Goal: Task Accomplishment & Management: Complete application form

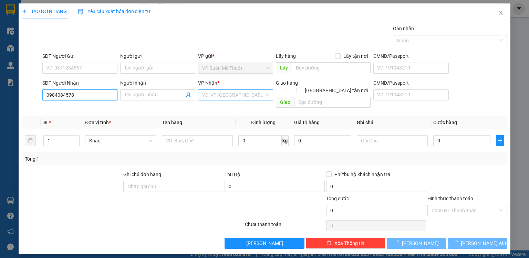
type input "0984084578"
click at [218, 95] on input "search" at bounding box center [233, 95] width 62 height 10
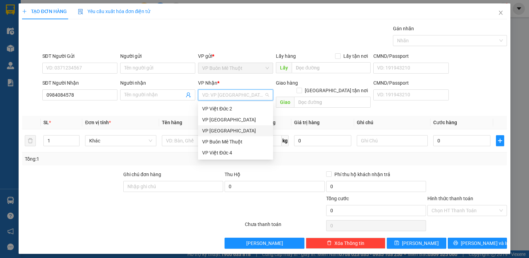
click at [225, 131] on div "VP [GEOGRAPHIC_DATA]" at bounding box center [235, 131] width 67 height 8
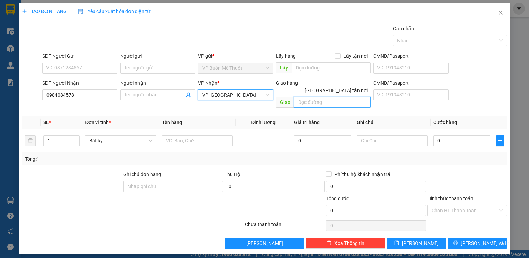
click at [306, 97] on input "text" at bounding box center [332, 102] width 77 height 11
type input "mp3"
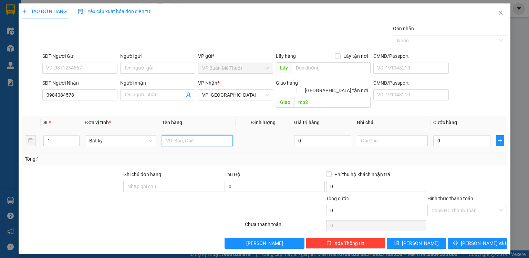
click at [196, 135] on input "text" at bounding box center [197, 140] width 71 height 11
type input "xe vison"
click at [453, 135] on input "0" at bounding box center [462, 140] width 57 height 11
type input "5"
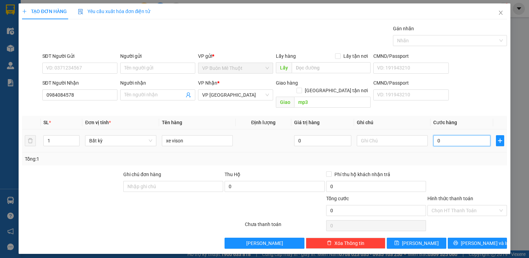
type input "5"
type input "50"
type input "500"
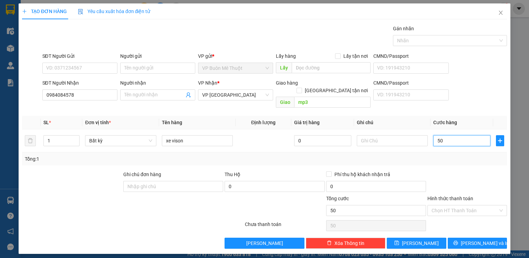
type input "500"
type input "500.000"
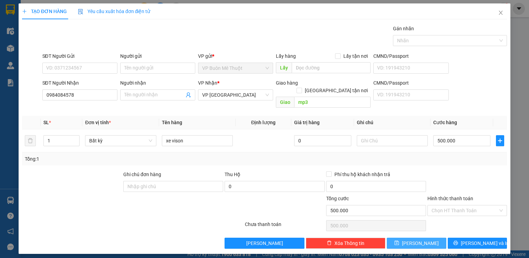
drag, startPoint x: 434, startPoint y: 236, endPoint x: 432, endPoint y: 233, distance: 4.2
click at [432, 238] on button "[PERSON_NAME]" at bounding box center [417, 243] width 60 height 11
type input "0"
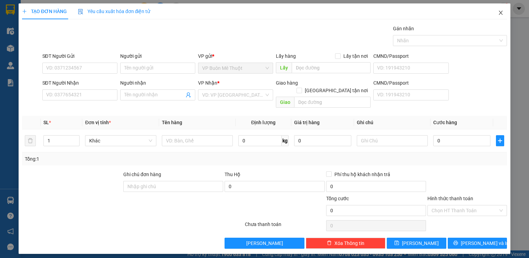
click at [502, 11] on icon "close" at bounding box center [501, 13] width 6 height 6
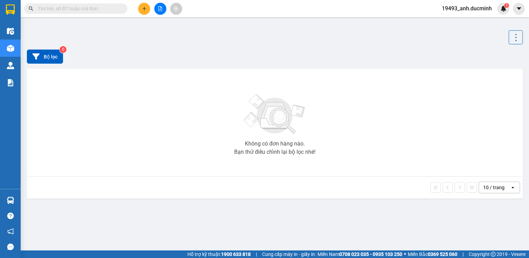
click at [80, 7] on input "text" at bounding box center [78, 9] width 81 height 8
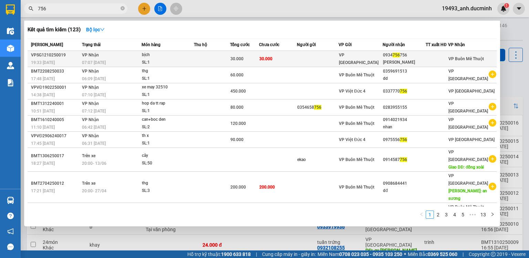
type input "756"
click at [250, 58] on div "30.000" at bounding box center [245, 59] width 28 height 8
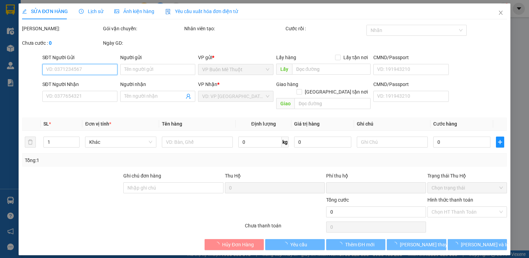
type input "0934756756"
type input "[PERSON_NAME]"
type input "0"
type input "30.000"
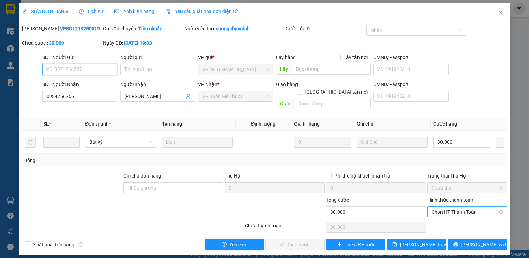
click at [454, 207] on span "Chọn HT Thanh Toán" at bounding box center [467, 212] width 71 height 10
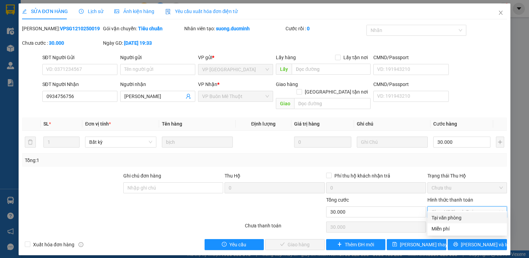
click at [446, 219] on div "Tại văn phòng" at bounding box center [467, 218] width 71 height 8
type input "0"
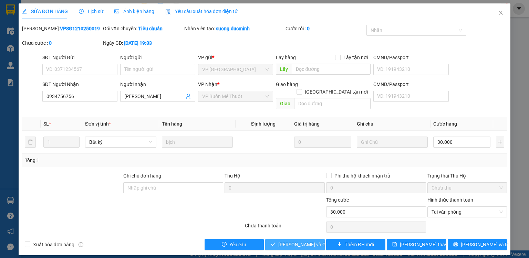
click at [303, 241] on span "[PERSON_NAME] và Giao hàng" at bounding box center [311, 245] width 66 height 8
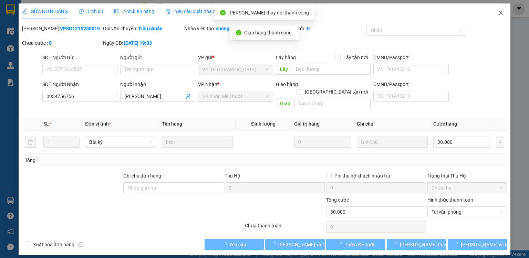
click at [501, 12] on icon "close" at bounding box center [501, 13] width 6 height 6
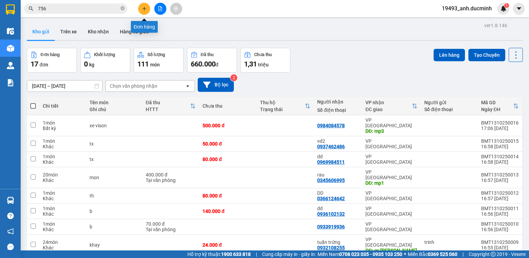
click at [141, 11] on button at bounding box center [144, 9] width 12 height 12
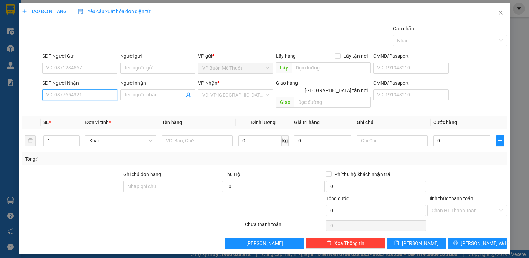
click at [102, 94] on input "SĐT Người Nhận" at bounding box center [79, 95] width 75 height 11
type input "0348388679"
click at [103, 110] on div "0348388679 - dd 0762768839" at bounding box center [80, 109] width 67 height 8
type input "dd 0762768839"
type input "cx 4"
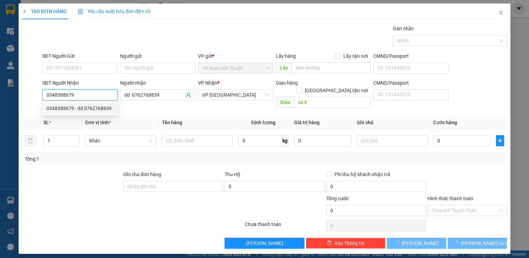
type input "120.000"
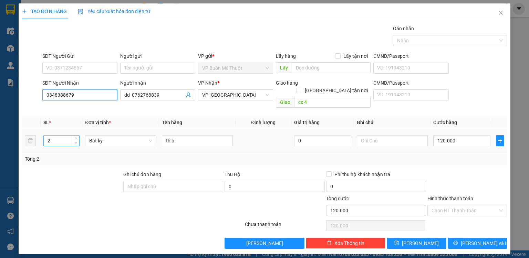
type input "0348388679"
type input "1"
click at [76, 142] on icon "down" at bounding box center [76, 143] width 2 height 2
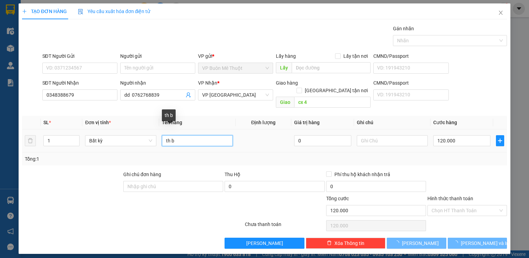
drag, startPoint x: 169, startPoint y: 131, endPoint x: 152, endPoint y: 127, distance: 16.7
click at [152, 130] on tr "1 Bất kỳ th b 0 120.000" at bounding box center [264, 141] width 485 height 23
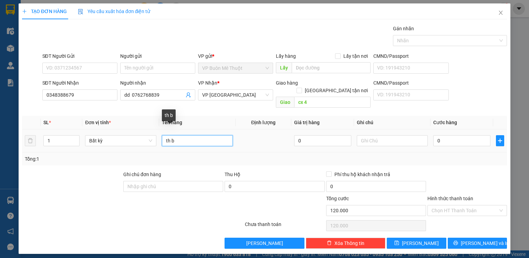
type input "0"
type input "hs"
click at [457, 139] on div "0" at bounding box center [462, 141] width 57 height 14
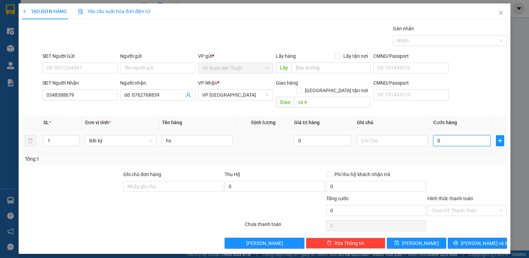
click at [458, 135] on input "0" at bounding box center [462, 140] width 57 height 11
type input "5"
type input "50"
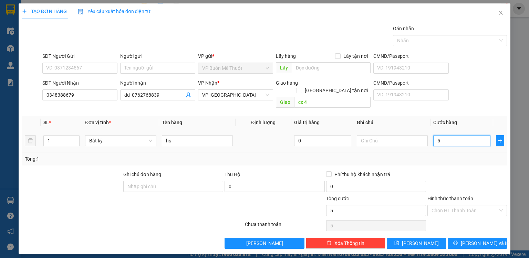
type input "50"
type input "50.000"
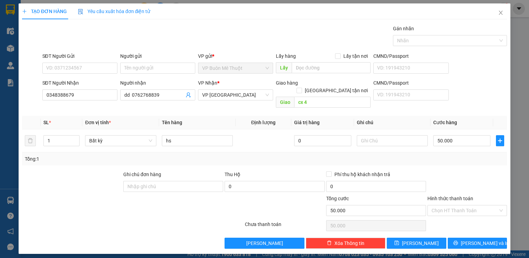
drag, startPoint x: 455, startPoint y: 159, endPoint x: 455, endPoint y: 164, distance: 5.5
click at [455, 161] on div "Transit Pickup Surcharge Ids Transit Deliver Surcharge Ids Transit Deliver Surc…" at bounding box center [264, 137] width 485 height 224
click at [317, 98] on input "cx 4" at bounding box center [332, 102] width 77 height 11
type input "cc bd"
click at [412, 238] on button "[PERSON_NAME]" at bounding box center [417, 243] width 60 height 11
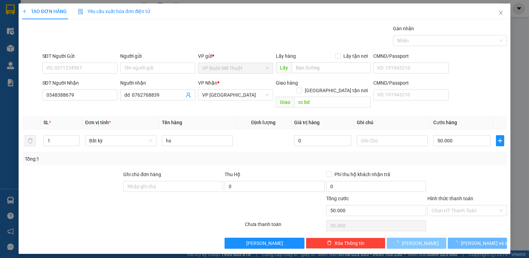
type input "0"
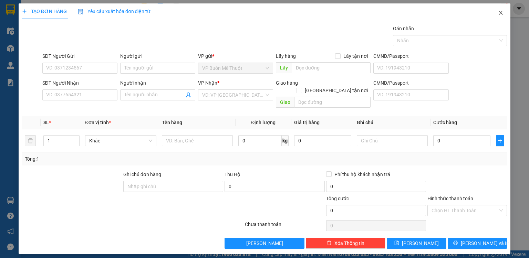
click at [500, 11] on icon "close" at bounding box center [501, 13] width 6 height 6
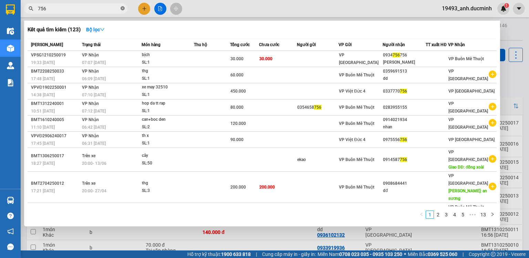
click at [121, 10] on icon "close-circle" at bounding box center [123, 8] width 4 height 4
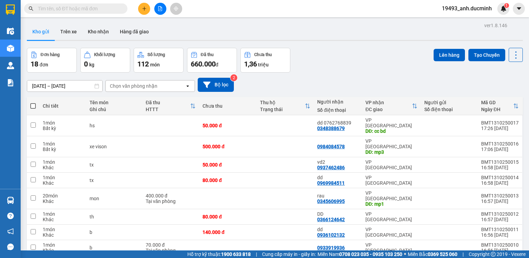
click at [113, 9] on input "text" at bounding box center [78, 9] width 81 height 8
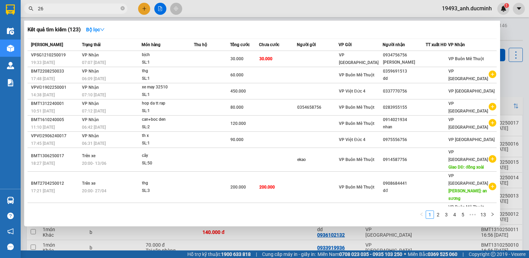
type input "268"
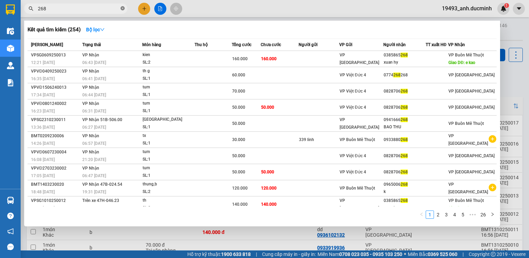
click at [121, 8] on icon "close-circle" at bounding box center [123, 8] width 4 height 4
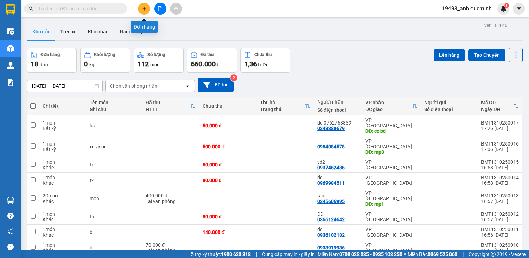
click at [141, 7] on button at bounding box center [144, 9] width 12 height 12
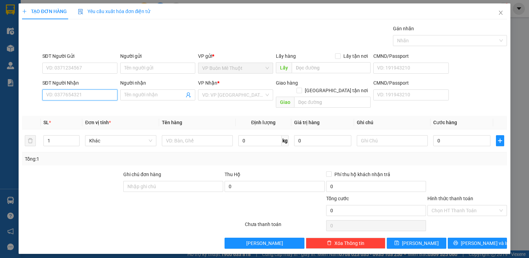
click at [101, 95] on input "SĐT Người Nhận" at bounding box center [79, 95] width 75 height 11
type input "0917056677"
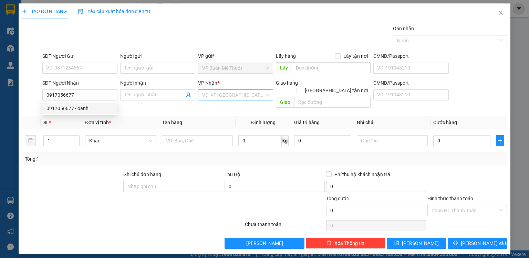
click at [231, 99] on input "search" at bounding box center [233, 95] width 62 height 10
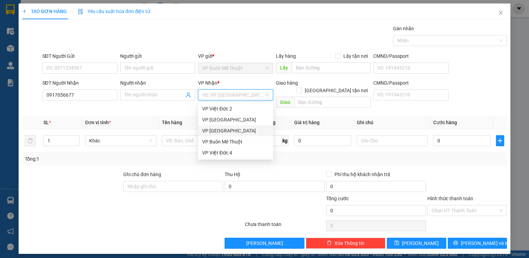
click at [222, 133] on div "VP [GEOGRAPHIC_DATA]" at bounding box center [235, 131] width 67 height 8
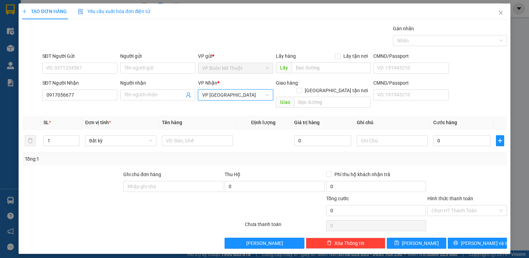
click at [231, 97] on span "VP [GEOGRAPHIC_DATA]" at bounding box center [235, 95] width 67 height 10
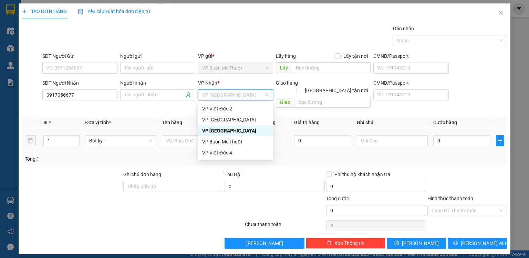
drag, startPoint x: 233, startPoint y: 131, endPoint x: 185, endPoint y: 125, distance: 48.3
click at [231, 131] on div "VP [GEOGRAPHIC_DATA]" at bounding box center [235, 131] width 67 height 8
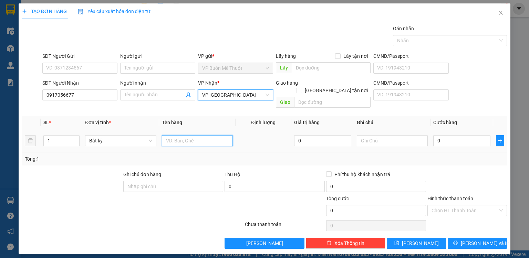
click at [174, 135] on input "text" at bounding box center [197, 140] width 71 height 11
type input "hop"
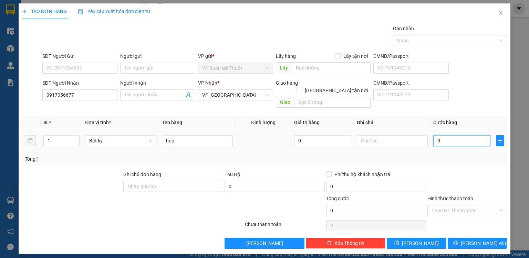
click at [455, 135] on input "0" at bounding box center [462, 140] width 57 height 11
type input "3"
type input "30"
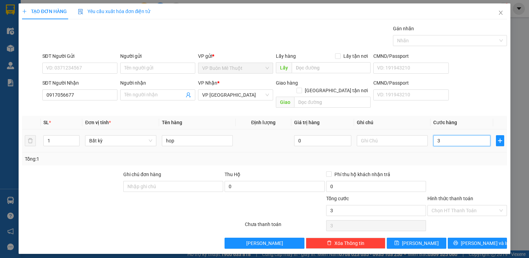
type input "30"
type input "30.000"
click at [461, 171] on div at bounding box center [467, 183] width 81 height 24
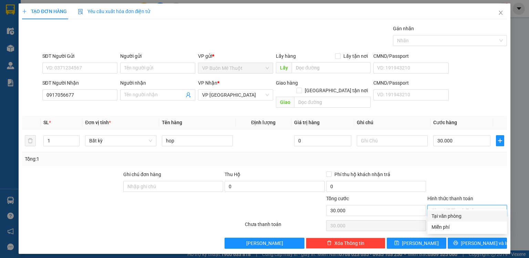
drag, startPoint x: 439, startPoint y: 203, endPoint x: 439, endPoint y: 212, distance: 9.7
click at [439, 206] on input "Hình thức thanh toán" at bounding box center [465, 211] width 67 height 10
drag, startPoint x: 439, startPoint y: 214, endPoint x: 447, endPoint y: 225, distance: 13.2
click at [439, 217] on div "Tại văn phòng" at bounding box center [467, 217] width 71 height 8
type input "0"
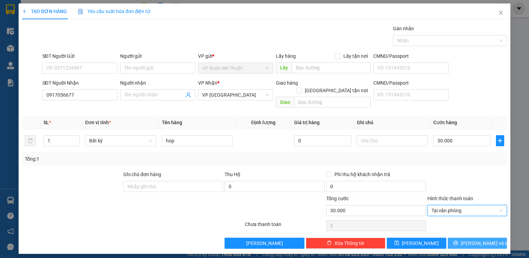
click at [470, 238] on button "[PERSON_NAME] và In" at bounding box center [478, 243] width 60 height 11
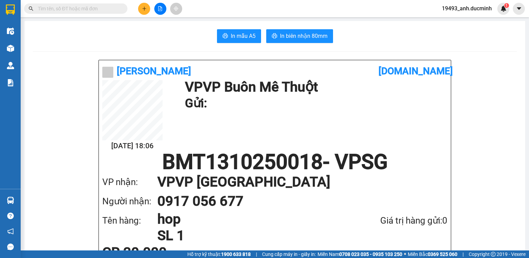
click at [142, 9] on icon "plus" at bounding box center [144, 8] width 5 height 5
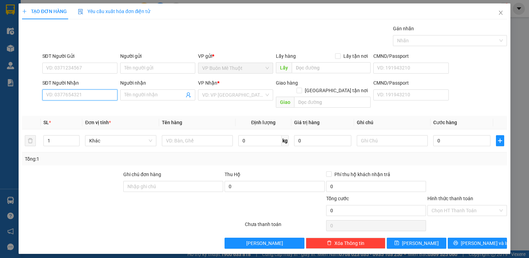
click at [104, 91] on input "SĐT Người Nhận" at bounding box center [79, 95] width 75 height 11
click at [94, 96] on input "084646" at bounding box center [79, 95] width 75 height 11
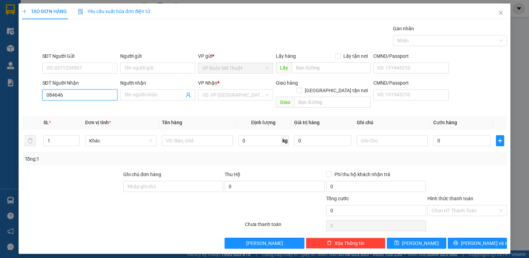
click at [94, 96] on input "084646" at bounding box center [79, 95] width 75 height 11
click at [53, 92] on input "084646" at bounding box center [79, 95] width 75 height 11
click at [51, 95] on input "084646" at bounding box center [79, 95] width 75 height 11
click at [81, 109] on div "0824646746 - huy" at bounding box center [80, 109] width 67 height 8
type input "0824646746"
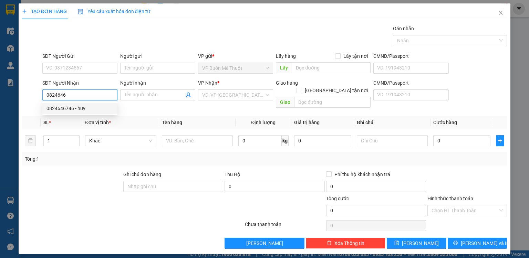
type input "huy"
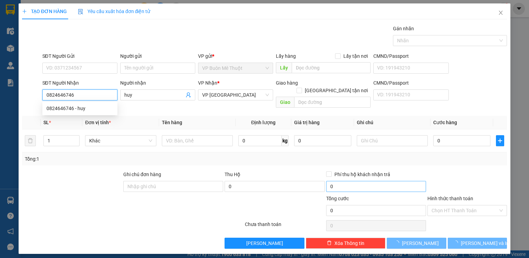
type input "60.000"
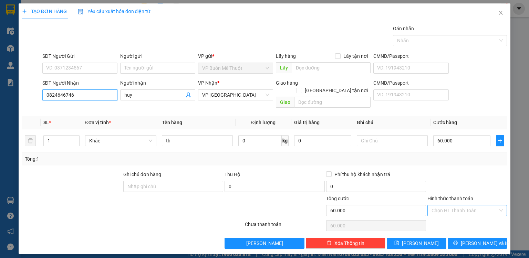
type input "0824646746"
drag, startPoint x: 444, startPoint y: 204, endPoint x: 444, endPoint y: 209, distance: 5.2
click at [444, 206] on input "Hình thức thanh toán" at bounding box center [465, 211] width 67 height 10
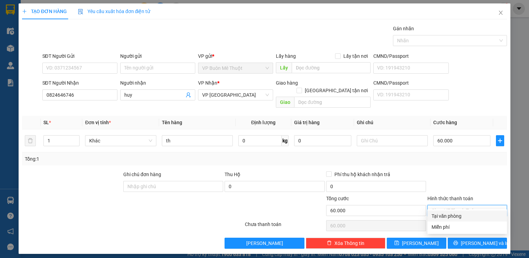
click at [443, 216] on div "Tại văn phòng" at bounding box center [467, 217] width 71 height 8
type input "0"
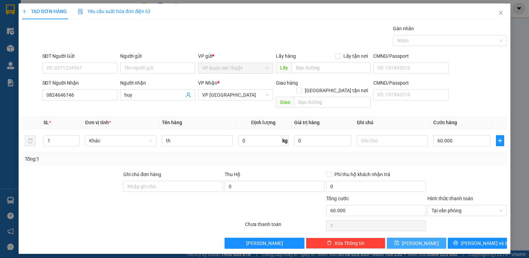
click at [421, 240] on span "[PERSON_NAME]" at bounding box center [420, 244] width 37 height 8
type input "0"
click at [502, 12] on icon "close" at bounding box center [501, 13] width 4 height 4
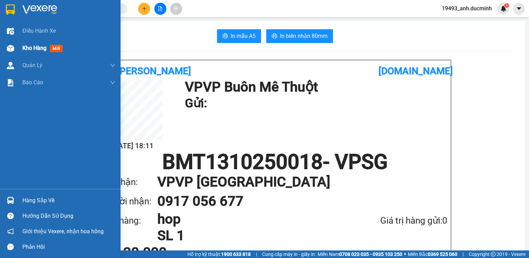
click at [25, 49] on span "Kho hàng" at bounding box center [34, 48] width 24 height 7
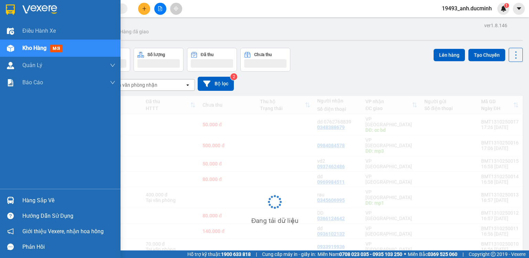
click at [44, 51] on span "Kho hàng" at bounding box center [34, 48] width 24 height 7
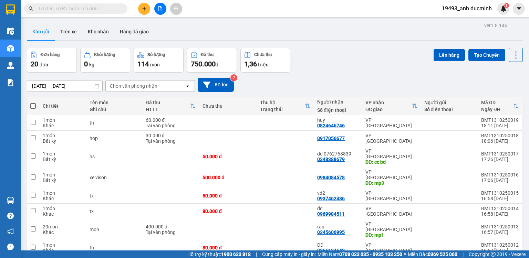
click at [32, 106] on span at bounding box center [33, 106] width 6 height 6
click at [33, 103] on input "checkbox" at bounding box center [33, 103] width 0 height 0
checkbox input "true"
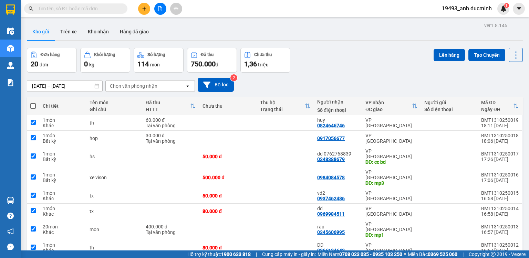
checkbox input "true"
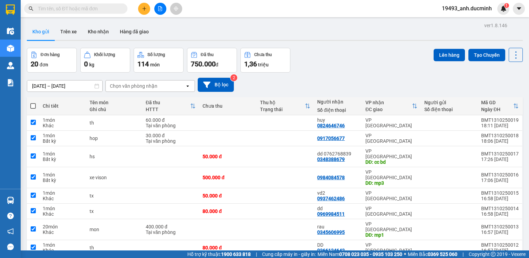
checkbox input "true"
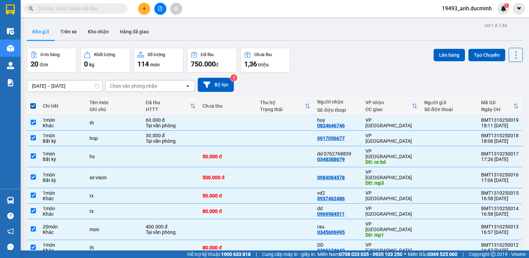
drag, startPoint x: 441, startPoint y: 57, endPoint x: 180, endPoint y: 82, distance: 262.5
click at [440, 57] on button "Lên hàng" at bounding box center [449, 55] width 31 height 12
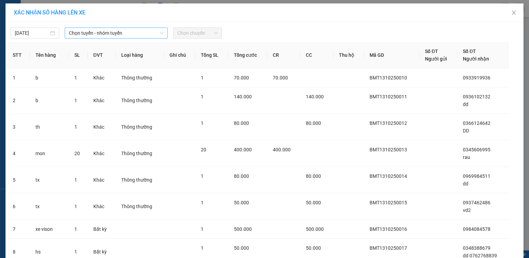
click at [100, 35] on span "Chọn tuyến - nhóm tuyến" at bounding box center [116, 33] width 95 height 10
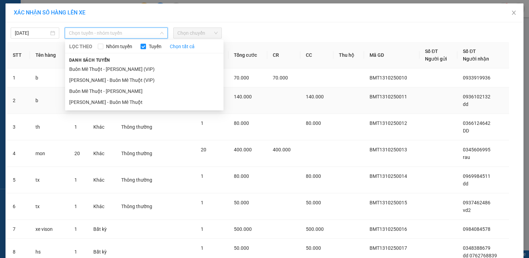
click at [97, 94] on li "Buôn Mê Thuột - [PERSON_NAME]" at bounding box center [144, 91] width 159 height 11
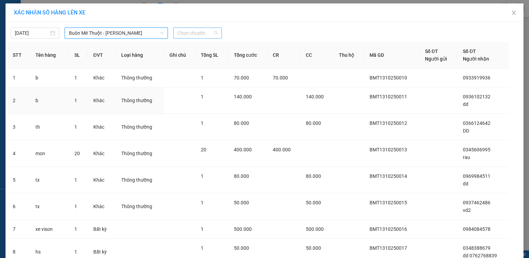
click at [196, 34] on span "Chọn chuyến" at bounding box center [198, 33] width 40 height 10
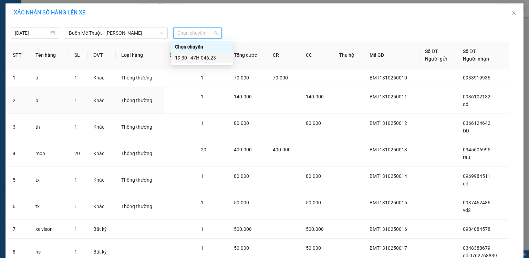
click at [186, 60] on div "19:30 - 47H-046.23" at bounding box center [202, 58] width 54 height 8
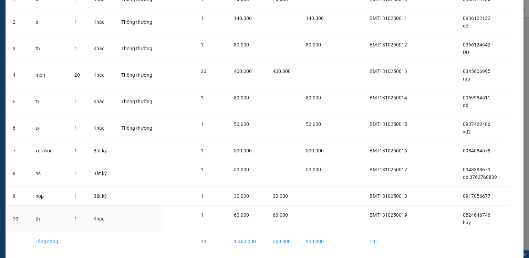
scroll to position [106, 0]
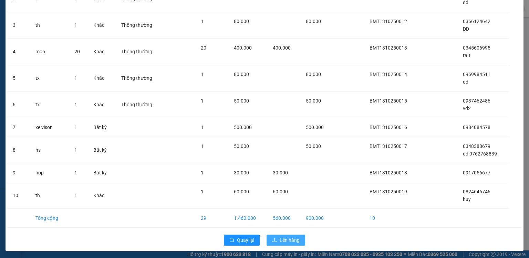
click at [280, 241] on span "Lên hàng" at bounding box center [290, 241] width 20 height 8
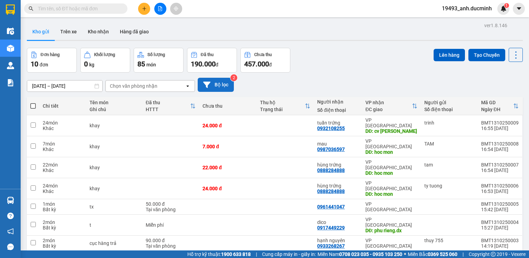
drag, startPoint x: 32, startPoint y: 105, endPoint x: 211, endPoint y: 88, distance: 180.4
click at [32, 104] on span at bounding box center [33, 106] width 6 height 6
click at [33, 103] on input "checkbox" at bounding box center [33, 103] width 0 height 0
checkbox input "true"
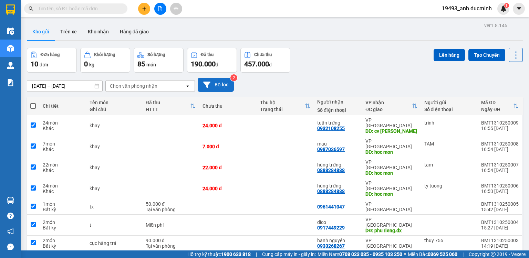
checkbox input "true"
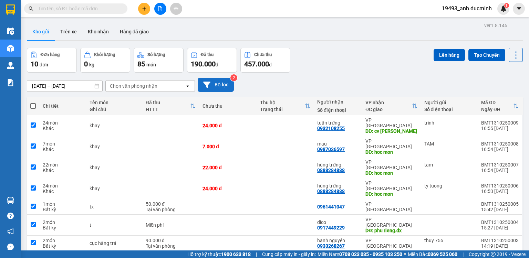
checkbox input "true"
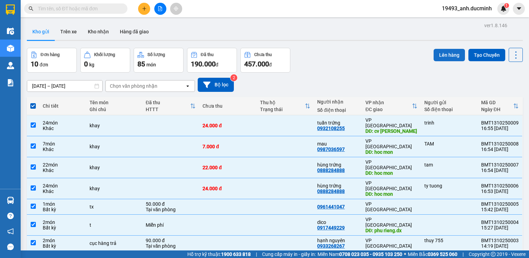
drag, startPoint x: 442, startPoint y: 52, endPoint x: 438, endPoint y: 53, distance: 3.9
click at [442, 52] on button "Lên hàng" at bounding box center [449, 55] width 31 height 12
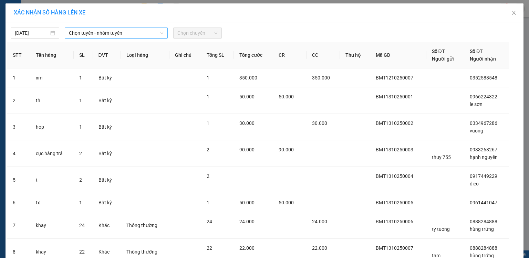
click at [90, 33] on span "Chọn tuyến - nhóm tuyến" at bounding box center [116, 33] width 95 height 10
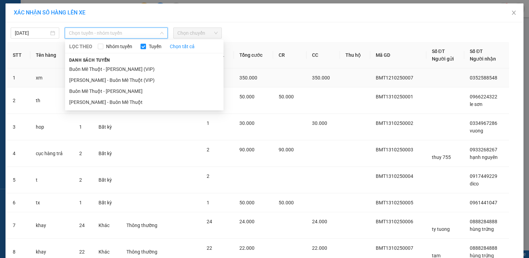
drag, startPoint x: 94, startPoint y: 90, endPoint x: 105, endPoint y: 81, distance: 13.8
click at [94, 90] on li "Buôn Mê Thuột - [PERSON_NAME]" at bounding box center [144, 91] width 159 height 11
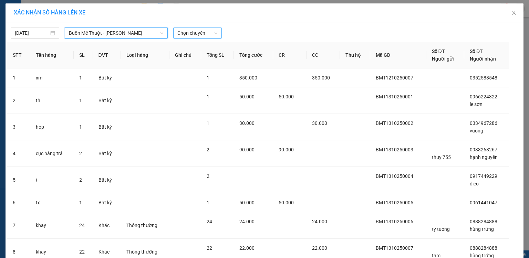
click at [198, 34] on span "Chọn chuyến" at bounding box center [198, 33] width 40 height 10
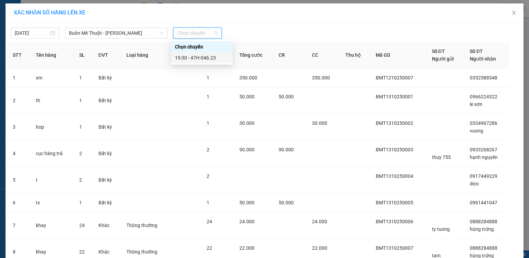
drag, startPoint x: 184, startPoint y: 57, endPoint x: 195, endPoint y: 61, distance: 11.2
click at [184, 57] on div "19:30 - 47H-046.23" at bounding box center [202, 58] width 54 height 8
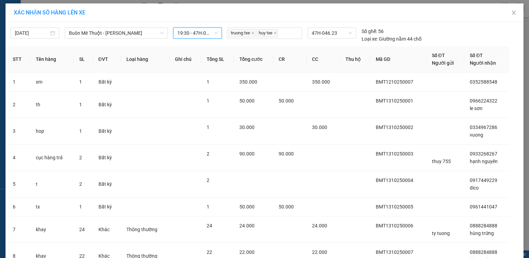
scroll to position [114, 0]
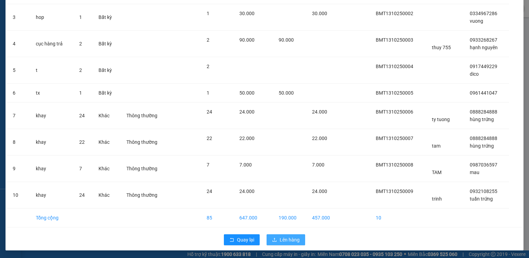
click at [294, 242] on span "Lên hàng" at bounding box center [290, 240] width 20 height 8
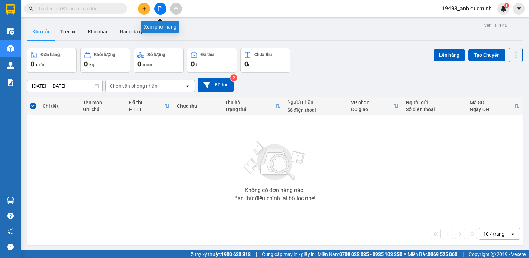
click at [161, 8] on icon "file-add" at bounding box center [161, 8] width 4 height 5
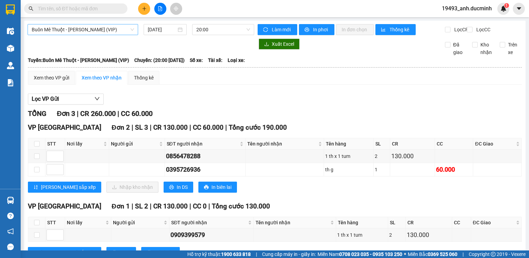
click at [80, 29] on span "Buôn Mê Thuột - [PERSON_NAME] (VIP)" at bounding box center [83, 29] width 102 height 10
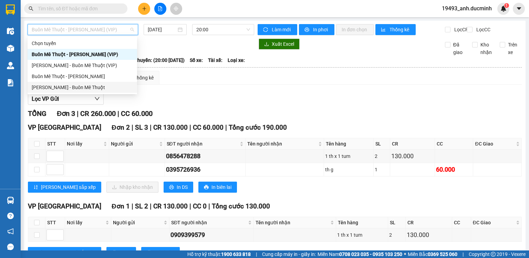
click at [70, 84] on div "[PERSON_NAME] - Buôn Mê Thuột" at bounding box center [82, 88] width 101 height 8
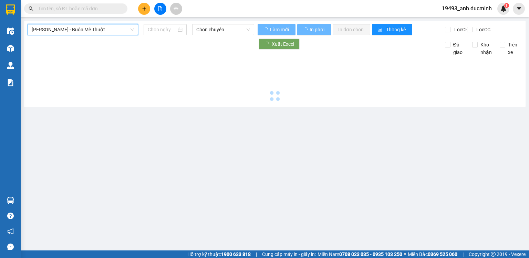
type input "[DATE]"
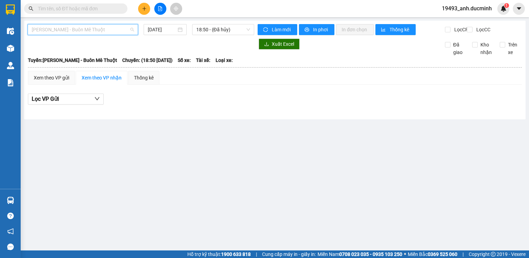
click at [94, 29] on span "[PERSON_NAME] - Buôn Mê Thuột" at bounding box center [83, 29] width 102 height 10
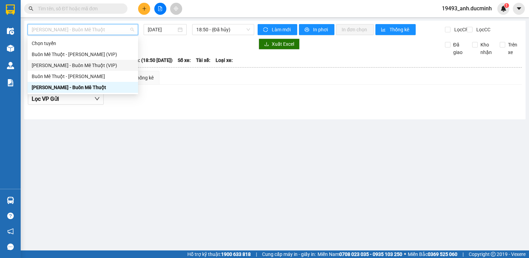
click at [79, 67] on div "[PERSON_NAME] - Buôn Mê Thuột (VIP)" at bounding box center [83, 66] width 102 height 8
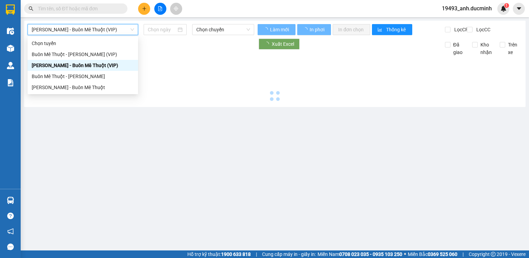
type input "[DATE]"
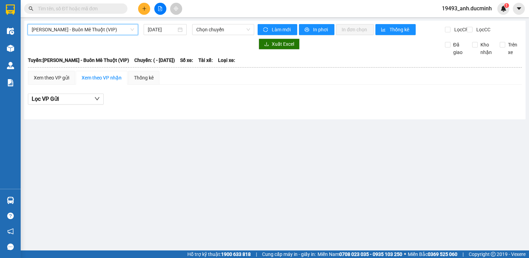
click at [91, 26] on span "[PERSON_NAME] - Buôn Mê Thuột (VIP)" at bounding box center [83, 29] width 102 height 10
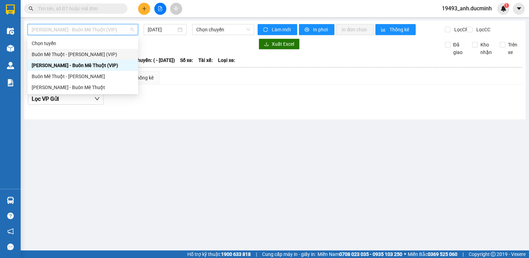
click at [87, 55] on div "Buôn Mê Thuột - [PERSON_NAME] (VIP)" at bounding box center [83, 55] width 102 height 8
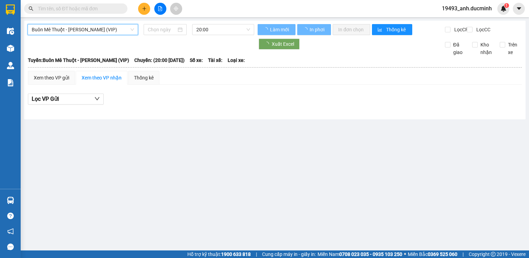
type input "[DATE]"
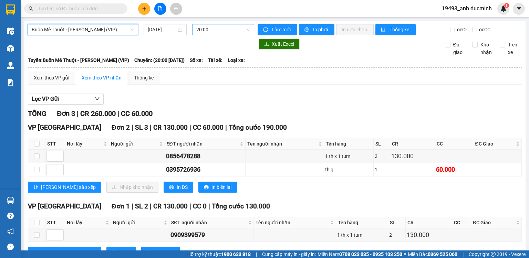
click at [209, 29] on span "20:00" at bounding box center [223, 29] width 54 height 10
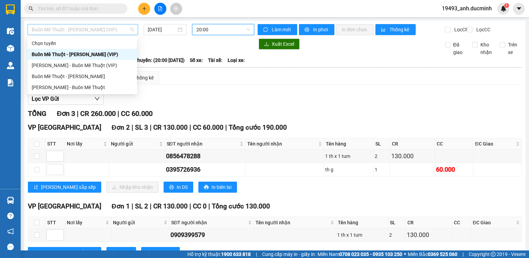
click at [101, 29] on span "Buôn Mê Thuột - [PERSON_NAME] (VIP)" at bounding box center [83, 29] width 102 height 10
click at [90, 64] on div "[PERSON_NAME] - Buôn Mê Thuột (VIP)" at bounding box center [82, 66] width 101 height 8
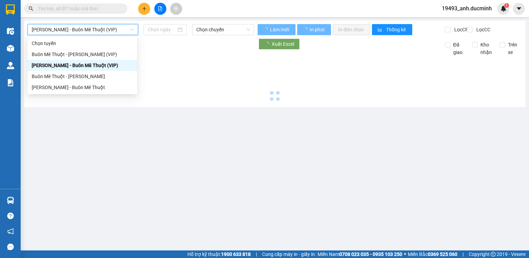
type input "[DATE]"
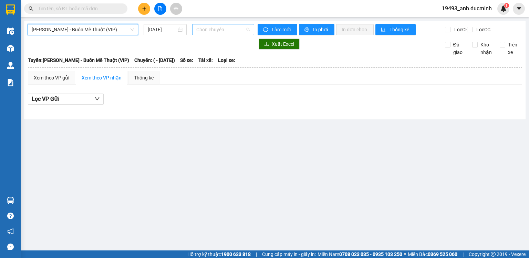
click at [204, 30] on span "Chọn chuyến" at bounding box center [223, 29] width 54 height 10
click at [215, 30] on span "Chọn chuyến" at bounding box center [223, 29] width 54 height 10
click at [86, 29] on span "[PERSON_NAME] - Buôn Mê Thuột (VIP)" at bounding box center [83, 29] width 102 height 10
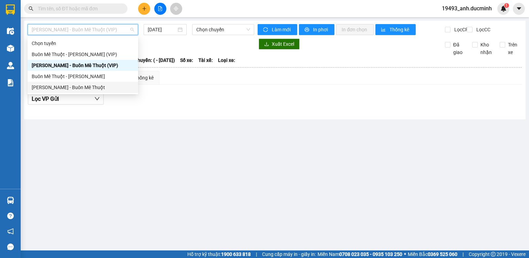
click at [72, 89] on div "[PERSON_NAME] - Buôn Mê Thuột" at bounding box center [83, 88] width 102 height 8
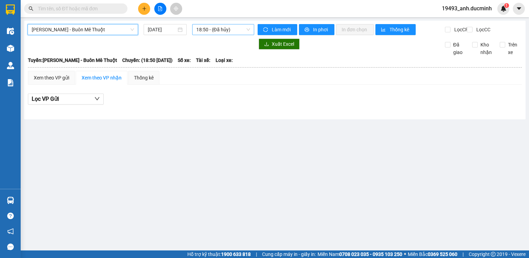
click at [215, 33] on span "18:50 - (Đã hủy)" at bounding box center [223, 29] width 54 height 10
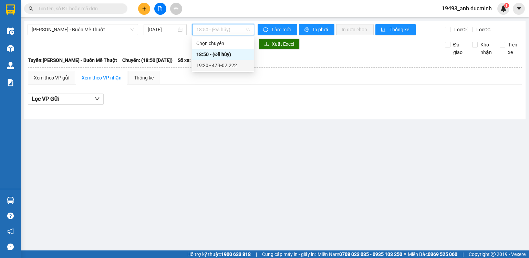
click at [209, 68] on div "19:20 - 47B-02.222" at bounding box center [223, 66] width 54 height 8
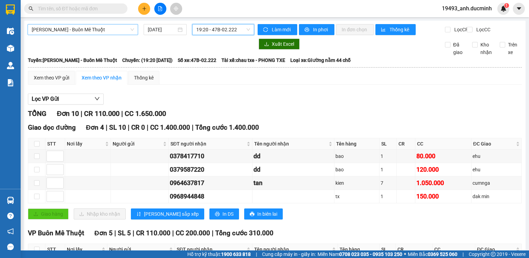
click at [81, 29] on span "[PERSON_NAME] - Buôn Mê Thuột" at bounding box center [83, 29] width 102 height 10
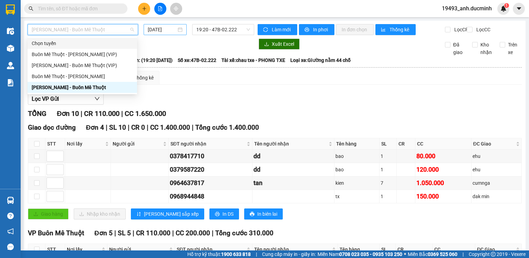
click at [156, 32] on input "[DATE]" at bounding box center [162, 30] width 28 height 8
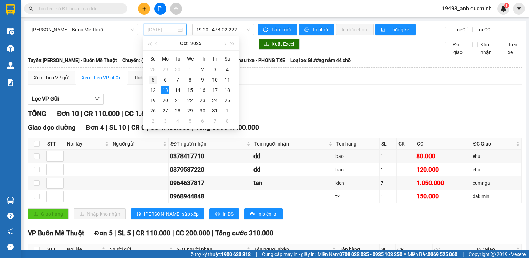
click at [151, 82] on td "5" at bounding box center [153, 80] width 12 height 10
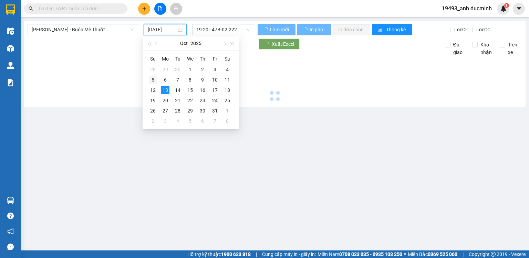
type input "[DATE]"
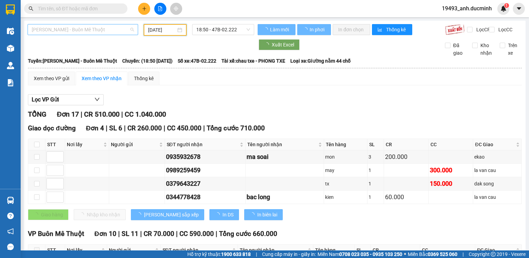
click at [91, 29] on span "[PERSON_NAME] - Buôn Mê Thuột" at bounding box center [83, 29] width 102 height 10
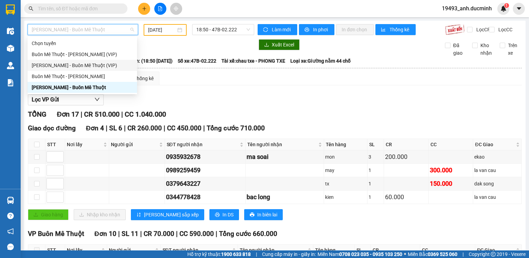
click at [78, 67] on div "[PERSON_NAME] - Buôn Mê Thuột (VIP)" at bounding box center [82, 66] width 101 height 8
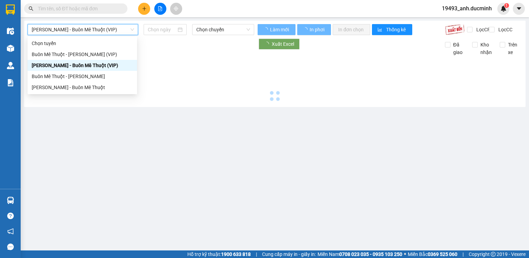
type input "[DATE]"
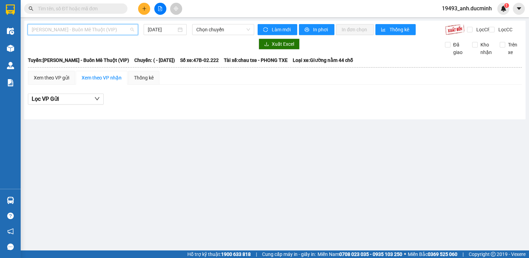
click at [86, 27] on span "[PERSON_NAME] - Buôn Mê Thuột (VIP)" at bounding box center [83, 29] width 102 height 10
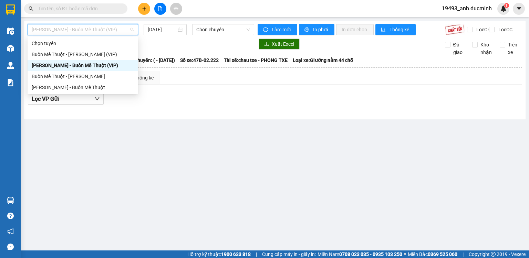
click at [91, 30] on span "[PERSON_NAME] - Buôn Mê Thuột (VIP)" at bounding box center [83, 29] width 102 height 10
click at [83, 33] on span "[PERSON_NAME] - Buôn Mê Thuột (VIP)" at bounding box center [83, 29] width 102 height 10
click at [83, 55] on div "Buôn Mê Thuột - [PERSON_NAME] (VIP)" at bounding box center [83, 55] width 102 height 8
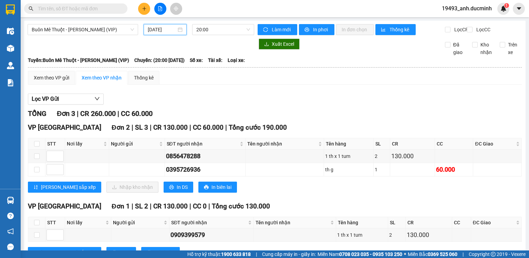
click at [158, 29] on input "[DATE]" at bounding box center [162, 30] width 28 height 8
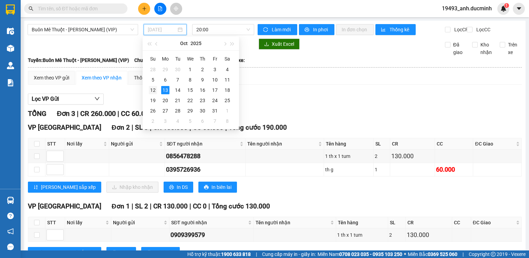
click at [150, 89] on div "12" at bounding box center [153, 90] width 8 height 8
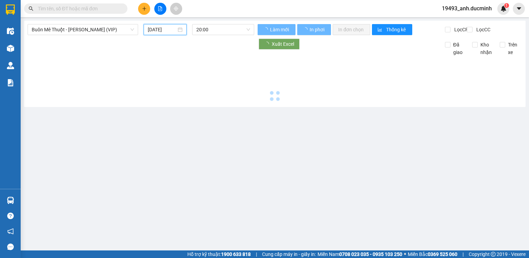
type input "[DATE]"
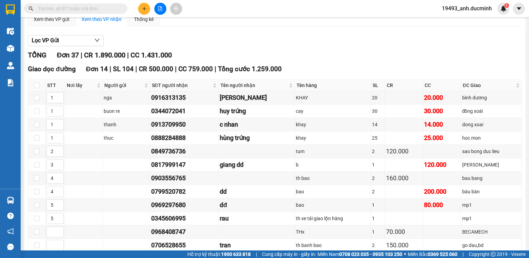
scroll to position [4, 0]
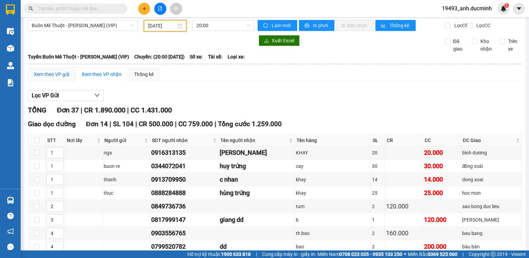
click at [46, 77] on div "Xem theo VP gửi" at bounding box center [52, 75] width 36 height 8
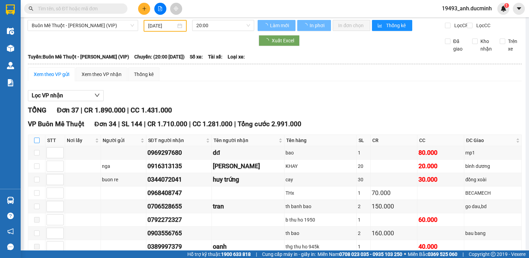
click at [35, 143] on input "checkbox" at bounding box center [37, 141] width 6 height 6
checkbox input "true"
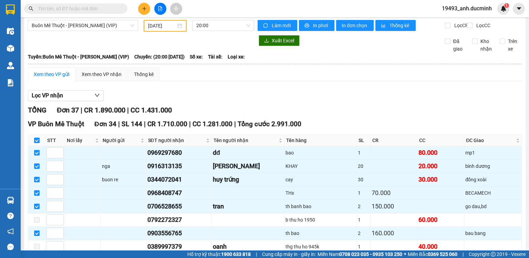
checkbox input "true"
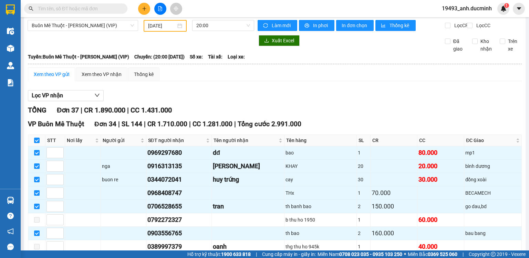
checkbox input "true"
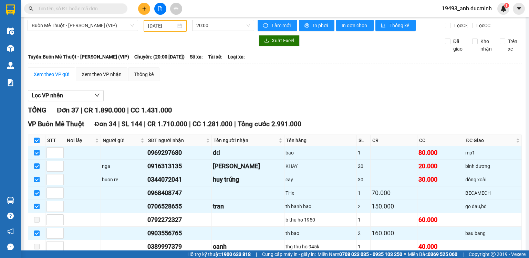
checkbox input "true"
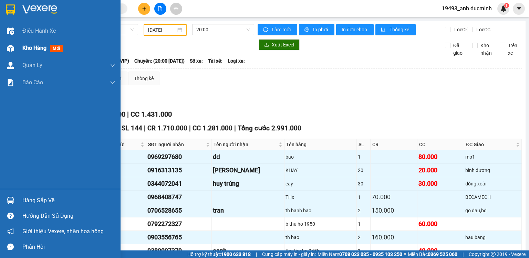
click at [28, 49] on span "Kho hàng" at bounding box center [34, 48] width 24 height 7
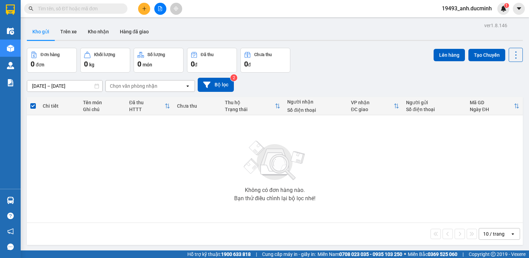
click at [107, 9] on input "text" at bounding box center [78, 9] width 81 height 8
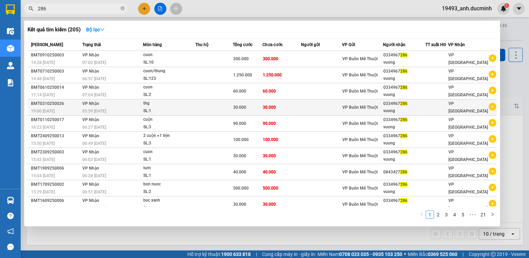
type input "286"
click at [191, 108] on div "SL: 1" at bounding box center [169, 112] width 52 height 8
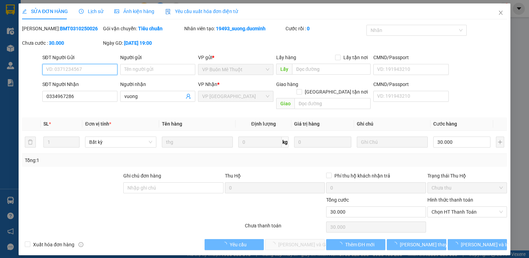
type input "0334967286"
type input "vuong"
type input "0"
type input "30.000"
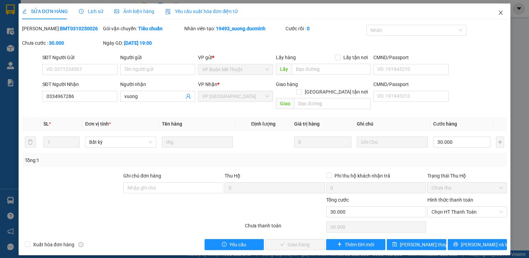
click at [503, 13] on icon "close" at bounding box center [501, 13] width 6 height 6
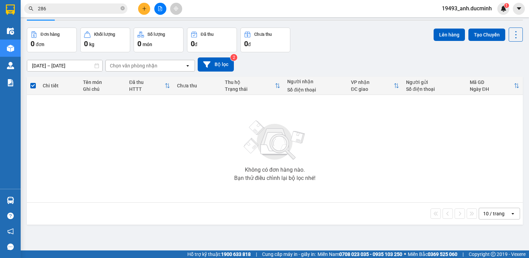
scroll to position [32, 0]
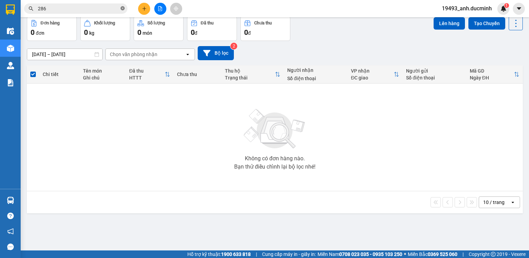
click at [123, 9] on icon "close-circle" at bounding box center [123, 8] width 4 height 4
click at [110, 10] on input "text" at bounding box center [78, 9] width 81 height 8
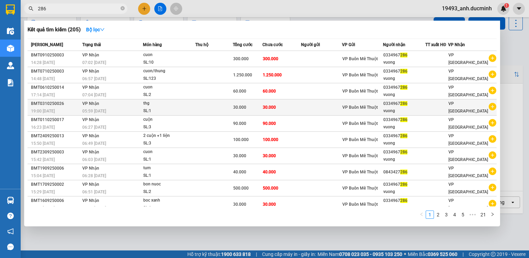
type input "286"
click at [181, 106] on div "thg" at bounding box center [169, 104] width 52 height 8
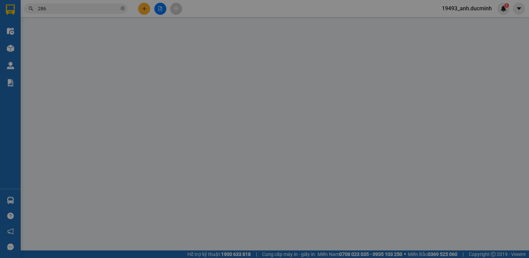
type input "0334967286"
type input "vuong"
type input "0"
type input "30.000"
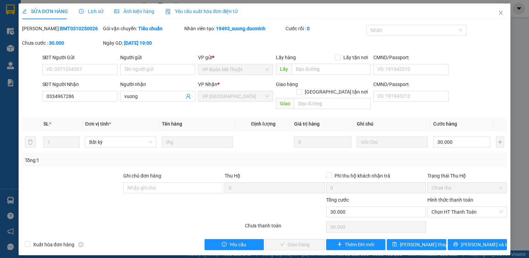
click at [96, 14] on span "Lịch sử" at bounding box center [91, 12] width 24 height 6
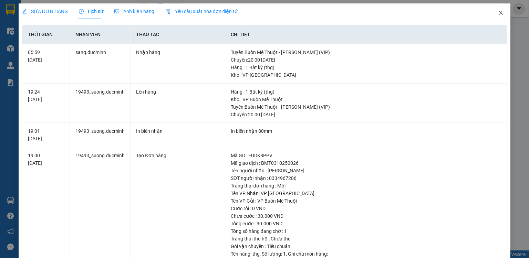
click at [496, 9] on span "Close" at bounding box center [500, 12] width 19 height 19
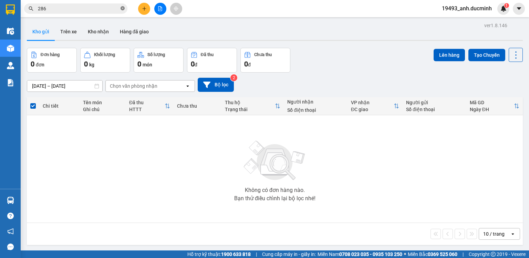
click at [122, 9] on icon "close-circle" at bounding box center [123, 8] width 4 height 4
click at [71, 11] on input "text" at bounding box center [78, 9] width 81 height 8
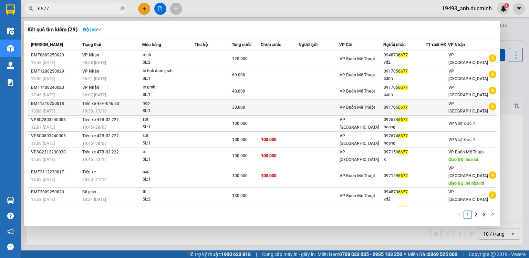
type input "6677"
click at [266, 107] on td at bounding box center [280, 108] width 38 height 16
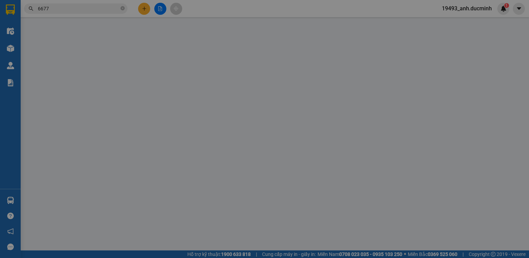
type input "0917056677"
type input "0"
type input "30.000"
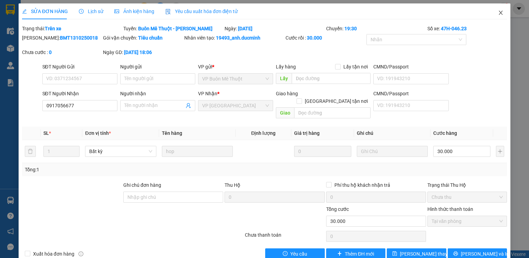
drag, startPoint x: 498, startPoint y: 12, endPoint x: 66, endPoint y: 12, distance: 432.2
click at [498, 12] on icon "close" at bounding box center [501, 13] width 6 height 6
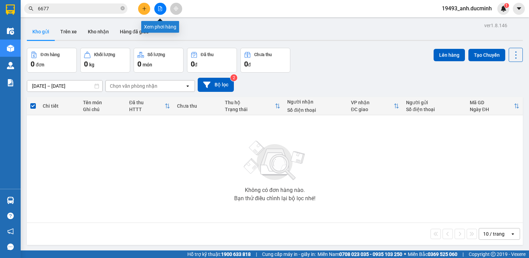
click at [161, 10] on icon "file-add" at bounding box center [160, 8] width 5 height 5
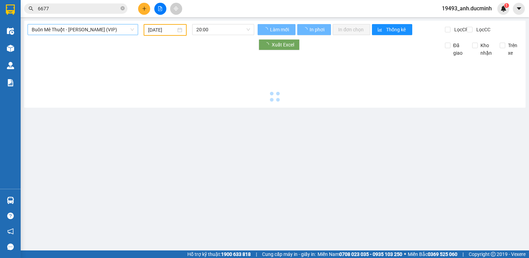
type input "[DATE]"
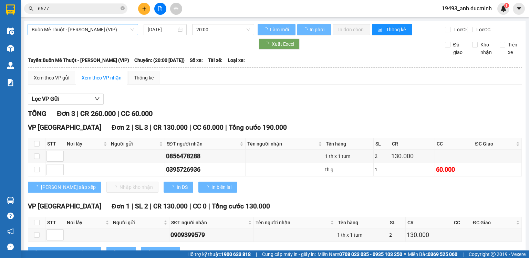
click at [105, 28] on span "Buôn Mê Thuột - [PERSON_NAME] (VIP)" at bounding box center [83, 29] width 102 height 10
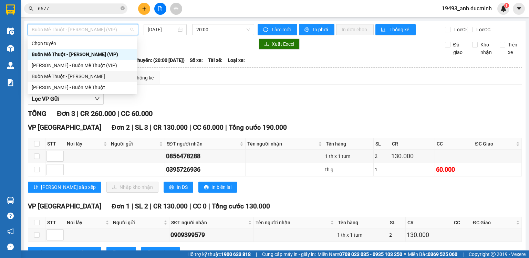
click at [94, 77] on div "Buôn Mê Thuột - [PERSON_NAME]" at bounding box center [82, 77] width 101 height 8
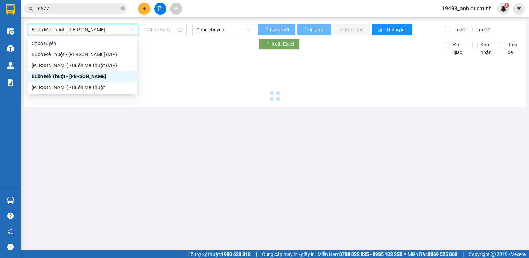
type input "[DATE]"
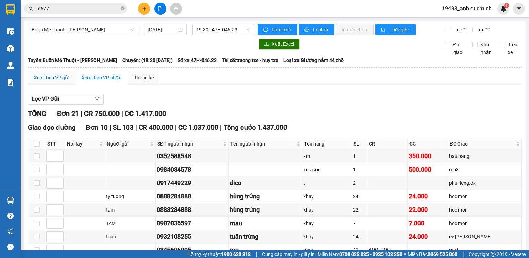
click at [44, 82] on div "Xem theo VP gửi" at bounding box center [52, 78] width 36 height 8
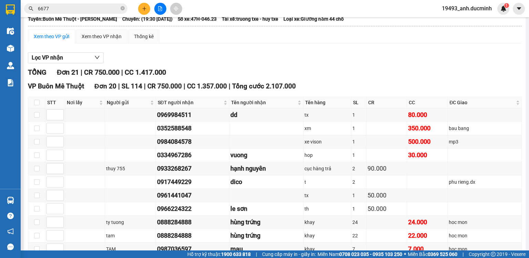
scroll to position [83, 0]
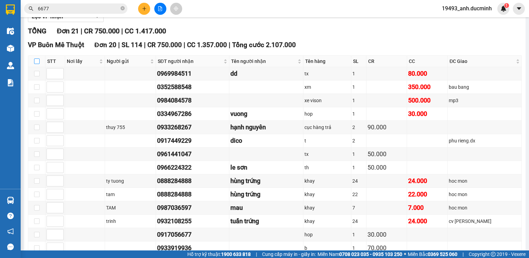
click at [37, 64] on input "checkbox" at bounding box center [37, 62] width 6 height 6
checkbox input "true"
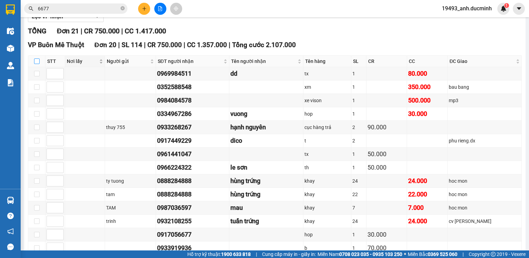
checkbox input "true"
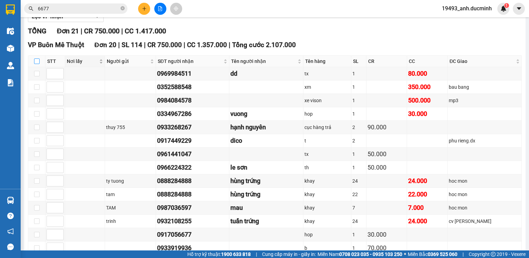
checkbox input "true"
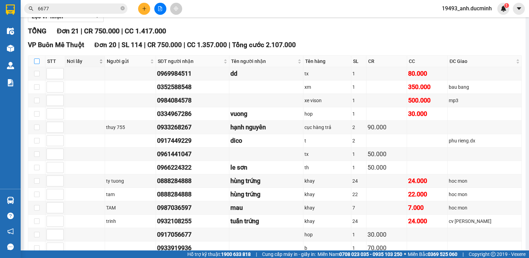
checkbox input "true"
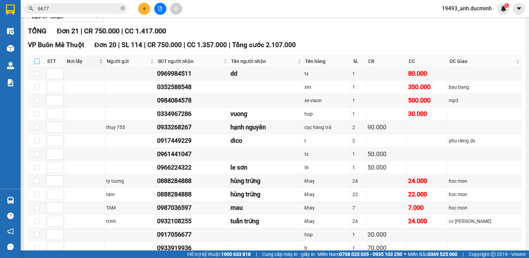
checkbox input "true"
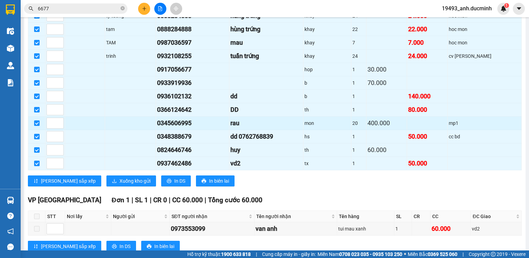
scroll to position [270, 0]
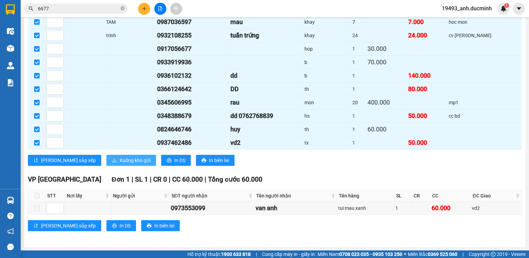
click at [120, 161] on span "Xuống kho gửi" at bounding box center [135, 161] width 31 height 8
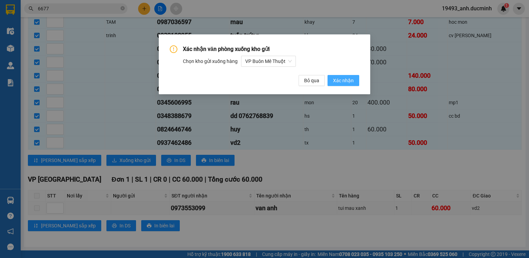
click at [346, 82] on span "Xác nhận" at bounding box center [343, 81] width 21 height 8
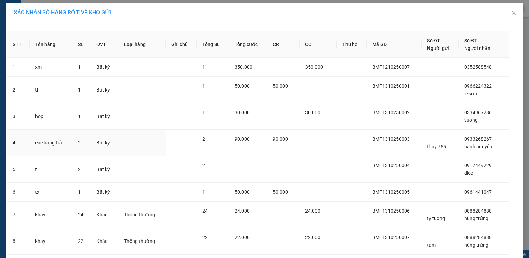
click at [302, 148] on td at bounding box center [318, 143] width 37 height 27
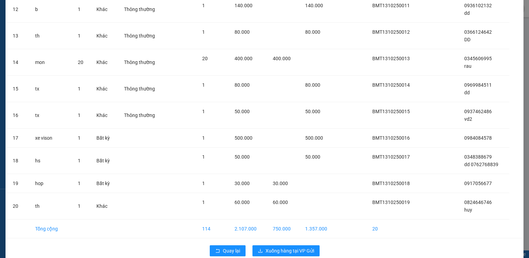
scroll to position [341, 0]
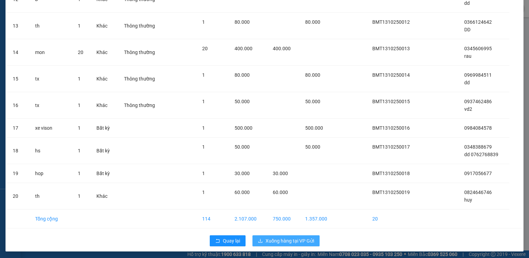
click at [292, 241] on span "Xuống hàng tại VP Gửi" at bounding box center [290, 241] width 49 height 8
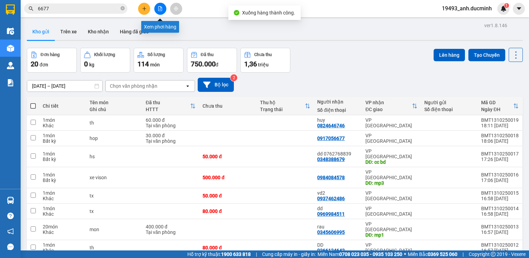
click at [157, 10] on button at bounding box center [160, 9] width 12 height 12
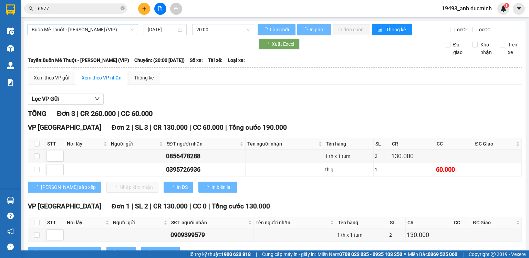
click at [103, 30] on span "Buôn Mê Thuột - [PERSON_NAME] (VIP)" at bounding box center [83, 29] width 102 height 10
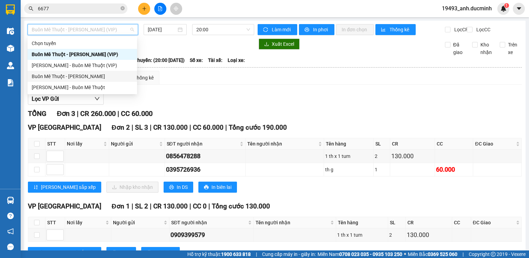
click at [89, 78] on div "Buôn Mê Thuột - [PERSON_NAME]" at bounding box center [82, 77] width 101 height 8
type input "[DATE]"
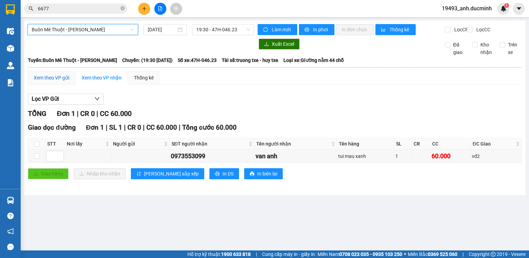
click at [45, 81] on div "Xem theo VP gửi" at bounding box center [52, 78] width 36 height 8
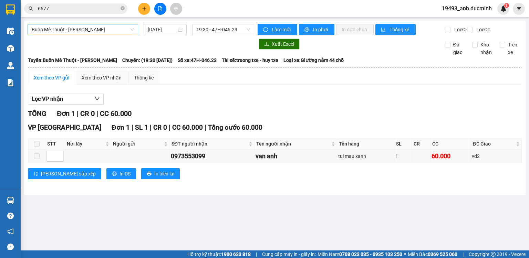
click at [65, 29] on span "Buôn Mê Thuột - [PERSON_NAME]" at bounding box center [83, 29] width 102 height 10
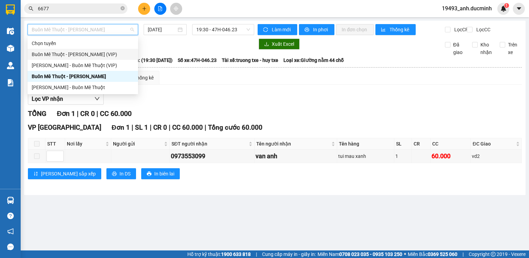
click at [30, 50] on div "Buôn Mê Thuột - [PERSON_NAME] (VIP)" at bounding box center [83, 54] width 111 height 11
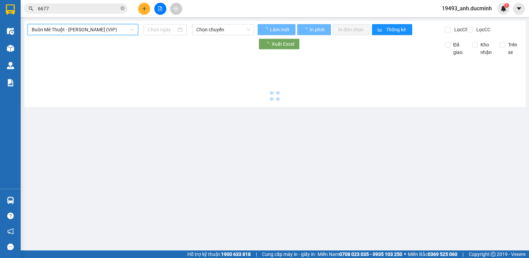
type input "[DATE]"
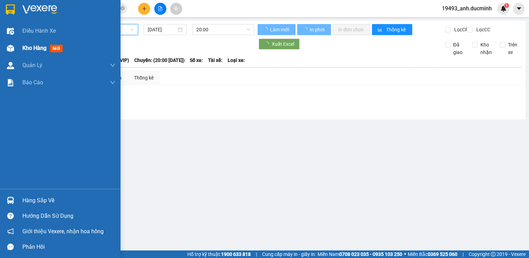
click at [36, 49] on span "Kho hàng" at bounding box center [34, 48] width 24 height 7
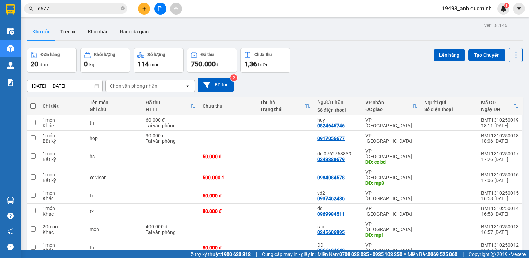
click at [33, 106] on span at bounding box center [33, 106] width 6 height 6
click at [33, 103] on input "checkbox" at bounding box center [33, 103] width 0 height 0
checkbox input "true"
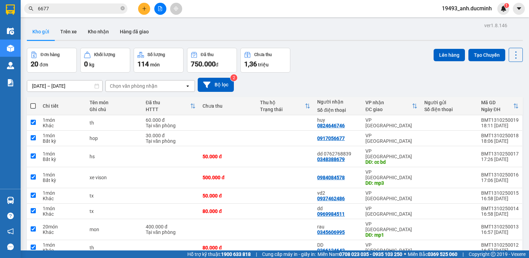
checkbox input "true"
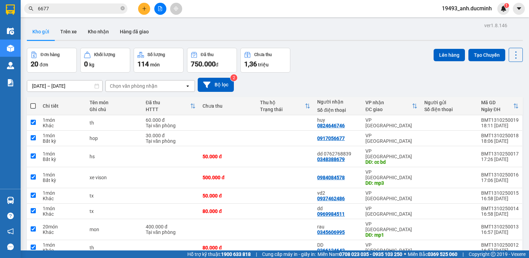
checkbox input "true"
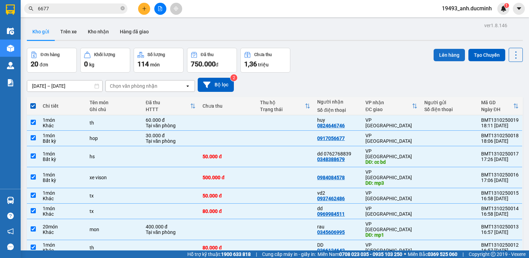
click at [454, 53] on button "Lên hàng" at bounding box center [449, 55] width 31 height 12
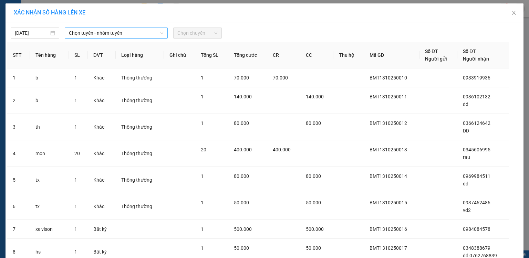
click at [95, 31] on span "Chọn tuyến - nhóm tuyến" at bounding box center [116, 33] width 95 height 10
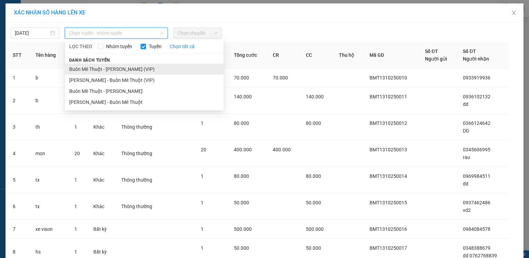
click at [127, 70] on li "Buôn Mê Thuột - [PERSON_NAME] (VIP)" at bounding box center [144, 69] width 159 height 11
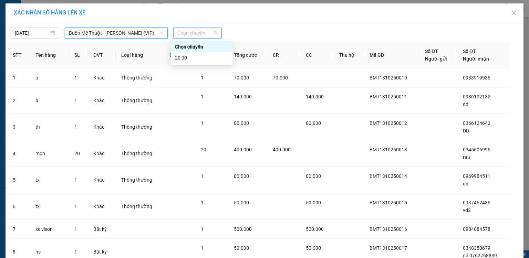
click at [185, 34] on span "Chọn chuyến" at bounding box center [198, 33] width 40 height 10
click at [189, 59] on div "20:00" at bounding box center [202, 58] width 54 height 8
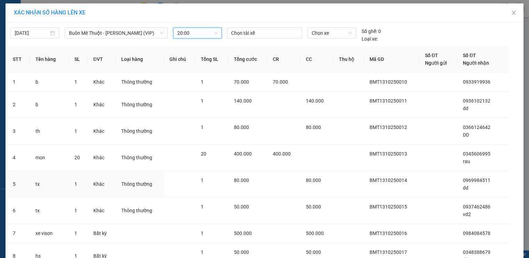
scroll to position [106, 0]
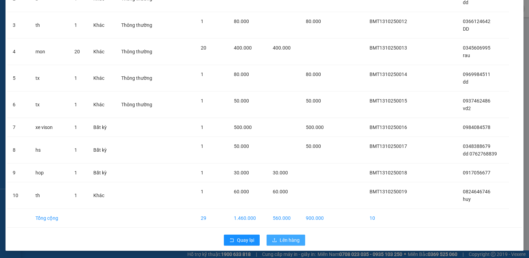
click at [282, 238] on span "Lên hàng" at bounding box center [290, 241] width 20 height 8
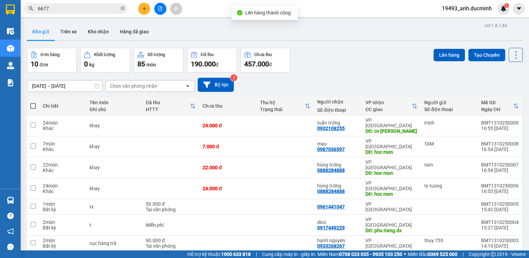
scroll to position [47, 0]
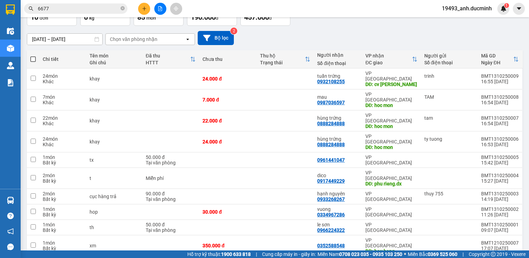
click at [30, 57] on span at bounding box center [33, 60] width 6 height 6
click at [33, 56] on input "checkbox" at bounding box center [33, 56] width 0 height 0
checkbox input "true"
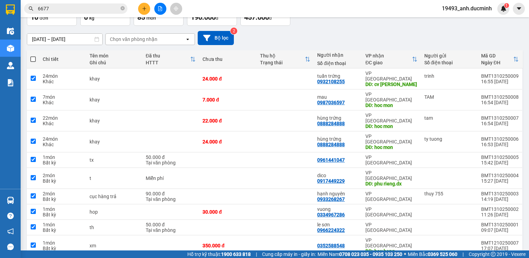
checkbox input "true"
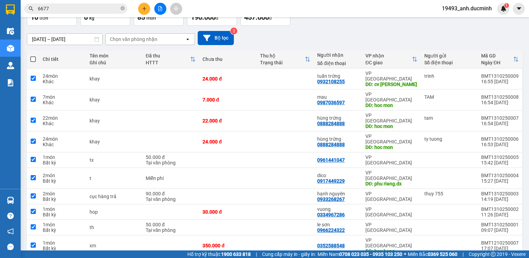
checkbox input "true"
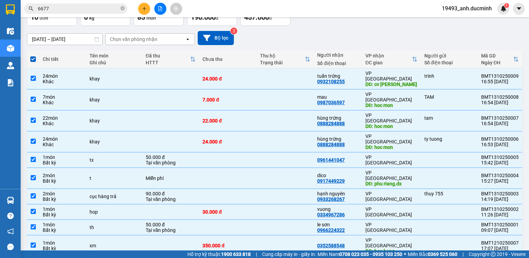
scroll to position [0, 0]
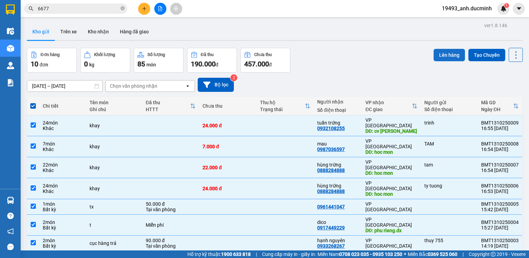
click at [434, 52] on button "Lên hàng" at bounding box center [449, 55] width 31 height 12
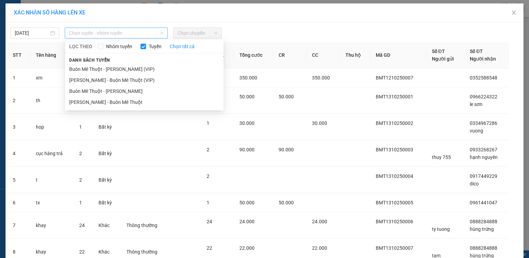
click at [111, 28] on span "Chọn tuyến - nhóm tuyến" at bounding box center [116, 33] width 95 height 10
click at [109, 70] on li "Buôn Mê Thuột - [PERSON_NAME] (VIP)" at bounding box center [144, 69] width 159 height 11
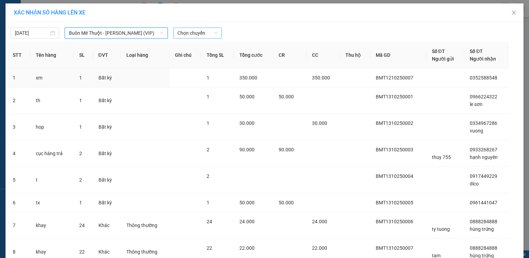
drag, startPoint x: 204, startPoint y: 34, endPoint x: 200, endPoint y: 38, distance: 5.6
click at [203, 34] on span "Chọn chuyến" at bounding box center [198, 33] width 40 height 10
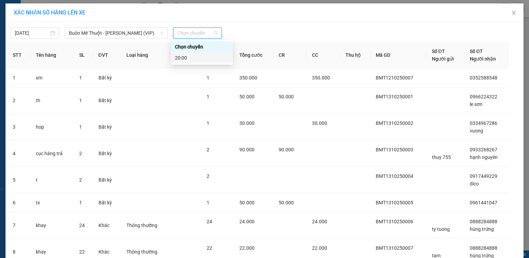
click at [186, 60] on div "20:00" at bounding box center [202, 58] width 54 height 8
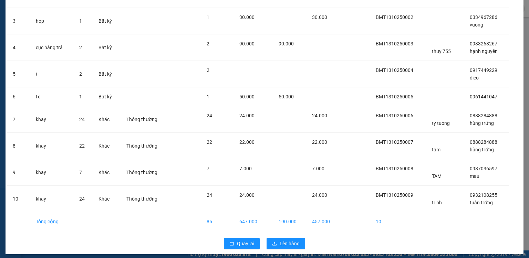
scroll to position [114, 0]
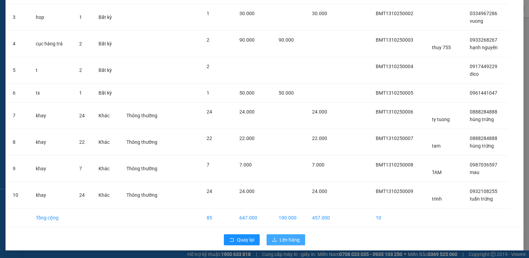
click at [284, 240] on span "Lên hàng" at bounding box center [290, 240] width 20 height 8
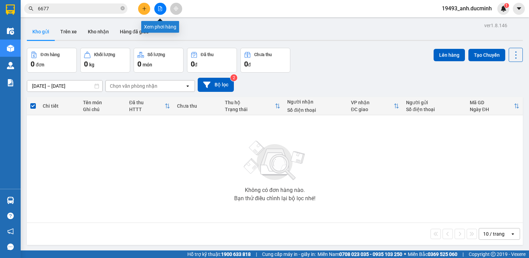
click at [160, 7] on icon "file-add" at bounding box center [160, 8] width 5 height 5
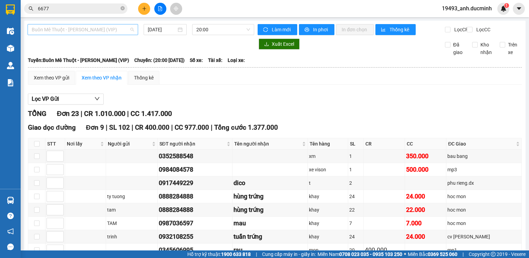
click at [110, 34] on span "Buôn Mê Thuột - [PERSON_NAME] (VIP)" at bounding box center [83, 29] width 102 height 10
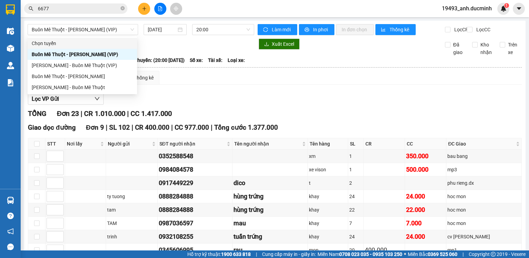
click at [263, 104] on div "Lọc VP Gửi" at bounding box center [275, 99] width 494 height 11
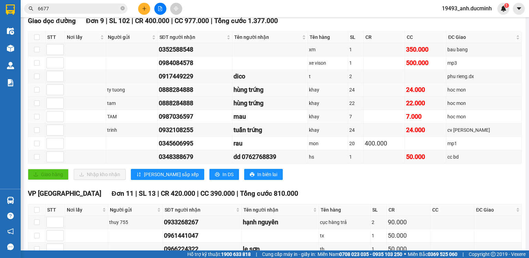
scroll to position [110, 0]
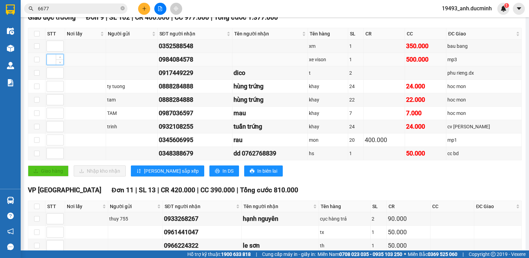
click at [50, 64] on input at bounding box center [55, 59] width 17 height 10
type input "1"
click at [49, 51] on input at bounding box center [55, 46] width 17 height 10
type input "1"
click at [48, 145] on input at bounding box center [55, 140] width 17 height 10
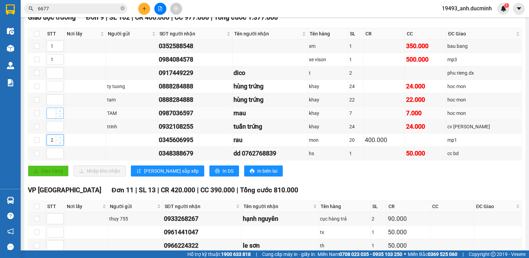
type input "2"
click at [48, 119] on input at bounding box center [55, 113] width 17 height 10
type input "3"
click at [50, 100] on input at bounding box center [55, 100] width 17 height 10
type input "3"
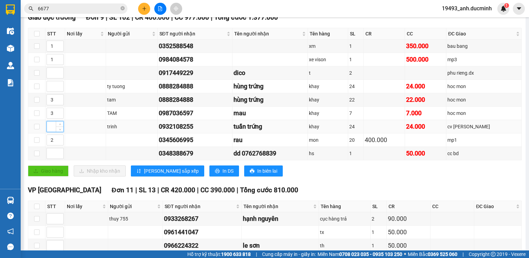
click at [53, 131] on input at bounding box center [55, 127] width 17 height 10
type input "3"
click at [51, 92] on input at bounding box center [55, 86] width 17 height 10
type input "3"
click at [148, 175] on span "[PERSON_NAME] sắp xếp" at bounding box center [171, 172] width 55 height 8
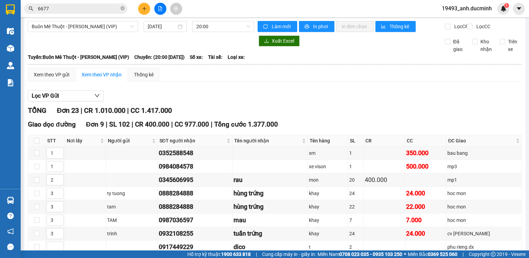
scroll to position [0, 0]
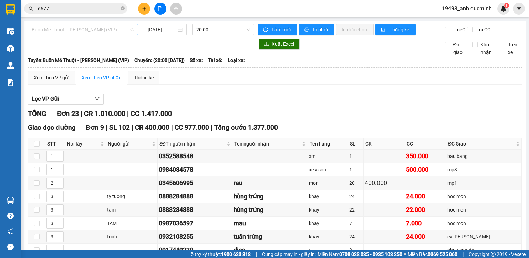
click at [84, 29] on span "Buôn Mê Thuột - [PERSON_NAME] (VIP)" at bounding box center [83, 29] width 102 height 10
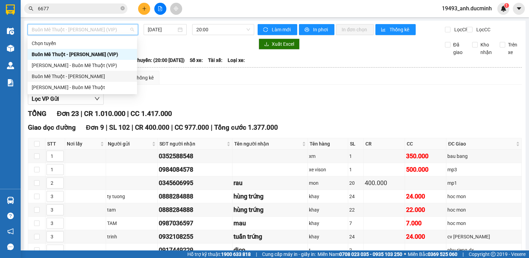
drag, startPoint x: 72, startPoint y: 77, endPoint x: 135, endPoint y: 48, distance: 69.1
click at [73, 77] on div "Buôn Mê Thuột - [PERSON_NAME]" at bounding box center [82, 77] width 101 height 8
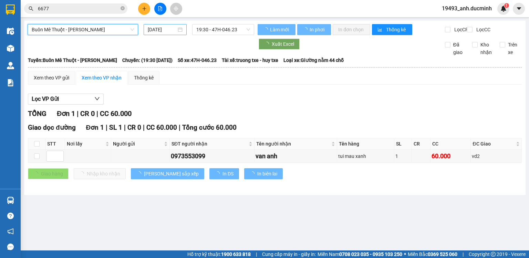
click at [164, 29] on input "[DATE]" at bounding box center [162, 30] width 28 height 8
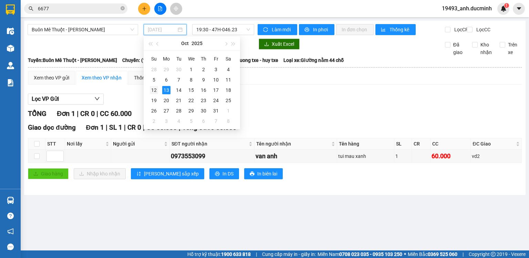
click at [155, 90] on div "12" at bounding box center [154, 90] width 8 height 8
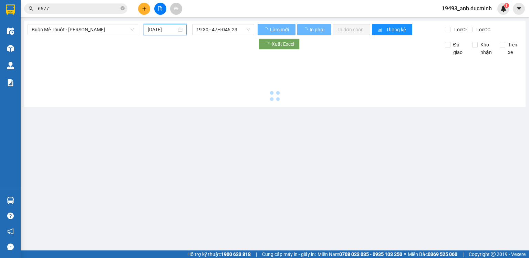
type input "[DATE]"
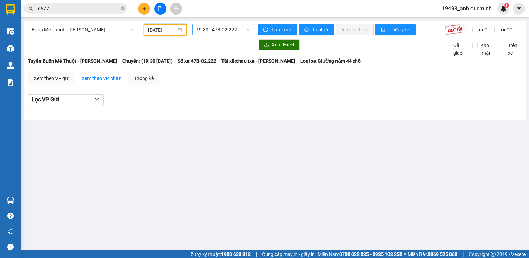
click at [226, 31] on span "19:30 - 47B-02.222" at bounding box center [223, 29] width 54 height 10
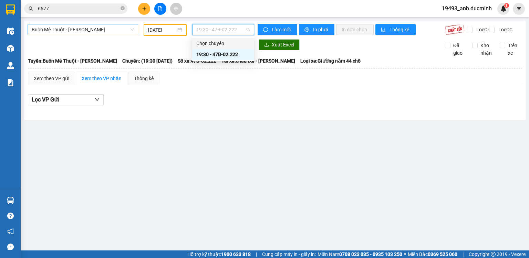
click at [100, 26] on span "Buôn Mê Thuột - [PERSON_NAME]" at bounding box center [83, 29] width 102 height 10
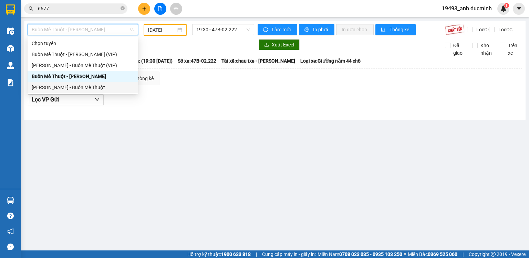
drag, startPoint x: 71, startPoint y: 87, endPoint x: 150, endPoint y: 43, distance: 90.4
click at [72, 86] on div "[PERSON_NAME] - Buôn Mê Thuột" at bounding box center [83, 88] width 102 height 8
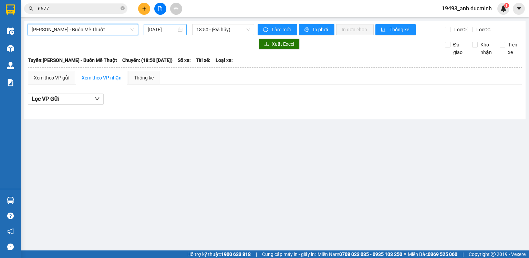
click at [165, 29] on input "[DATE]" at bounding box center [162, 30] width 28 height 8
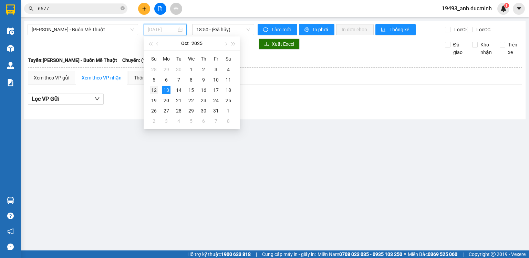
click at [153, 89] on div "12" at bounding box center [154, 90] width 8 height 8
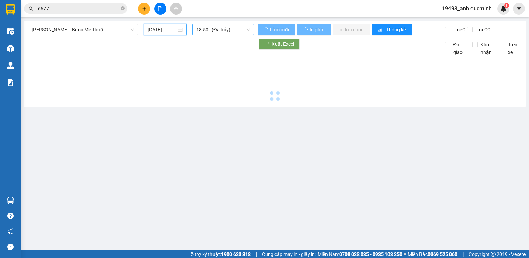
type input "[DATE]"
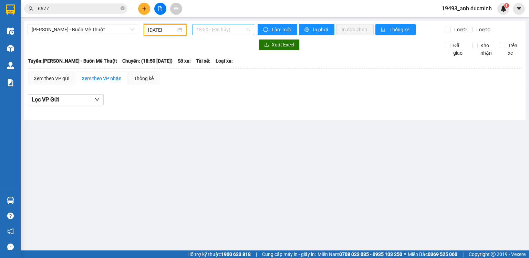
click at [215, 30] on span "18:50 - (Đã hủy)" at bounding box center [223, 29] width 54 height 10
click at [208, 65] on div "19:20" at bounding box center [223, 66] width 54 height 8
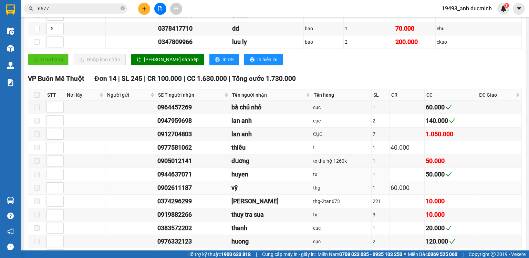
scroll to position [221, 0]
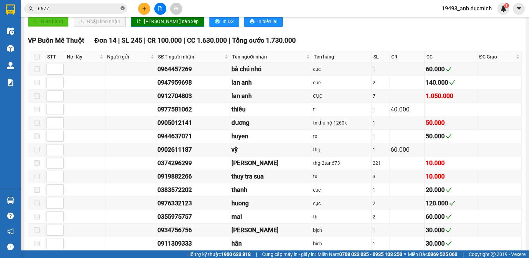
click at [123, 6] on icon "close-circle" at bounding box center [123, 8] width 4 height 4
click at [115, 8] on input "6677" at bounding box center [78, 9] width 81 height 8
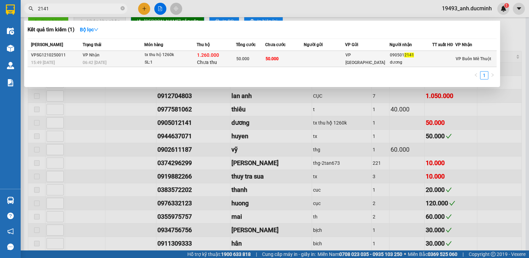
type input "2141"
click at [276, 60] on span "50.000" at bounding box center [272, 59] width 13 height 5
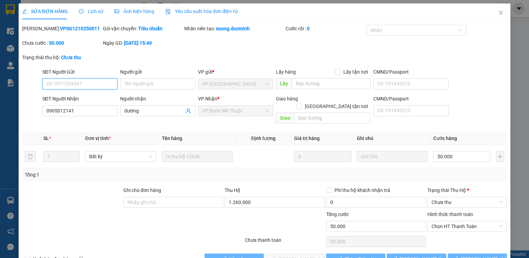
type input "0905012141"
type input "dương"
type input "50.000"
click at [444, 222] on span "Chọn HT Thanh Toán" at bounding box center [467, 227] width 71 height 10
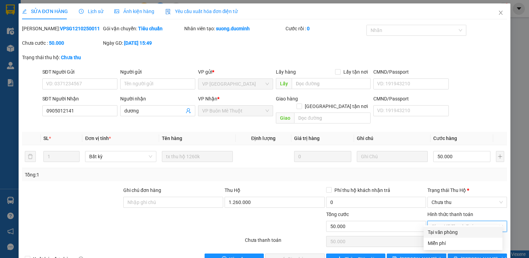
click at [444, 234] on div "Tại văn phòng" at bounding box center [463, 233] width 71 height 8
type input "0"
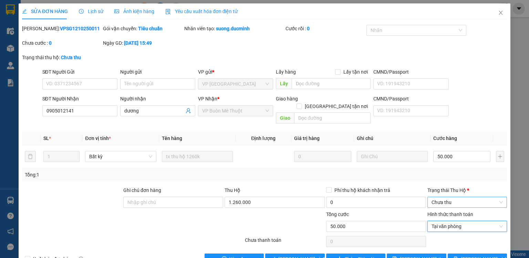
click at [452, 197] on span "Chưa thu" at bounding box center [467, 202] width 71 height 10
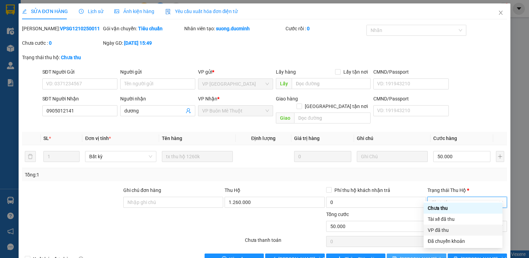
drag, startPoint x: 442, startPoint y: 231, endPoint x: 396, endPoint y: 247, distance: 48.1
click at [441, 231] on div "VP đã thu" at bounding box center [463, 231] width 71 height 8
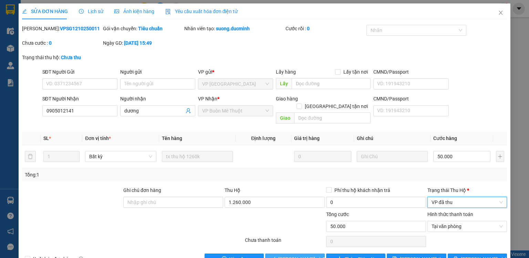
drag, startPoint x: 299, startPoint y: 245, endPoint x: 299, endPoint y: 250, distance: 4.5
click at [299, 247] on div "Total Paid Fee 0 Total UnPaid Fee 50.000 Cash Collection Total Fee Mã ĐH: VPSG1…" at bounding box center [264, 145] width 485 height 240
click at [299, 256] on span "[PERSON_NAME] và Giao hàng" at bounding box center [311, 260] width 66 height 8
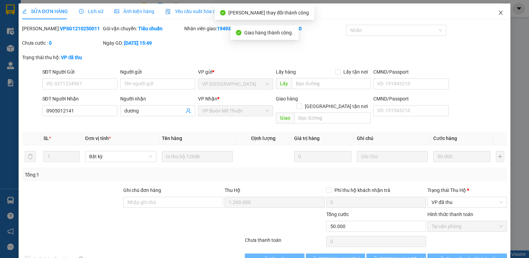
click at [498, 11] on icon "close" at bounding box center [501, 13] width 6 height 6
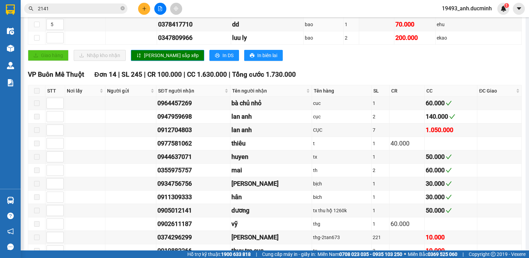
scroll to position [156, 0]
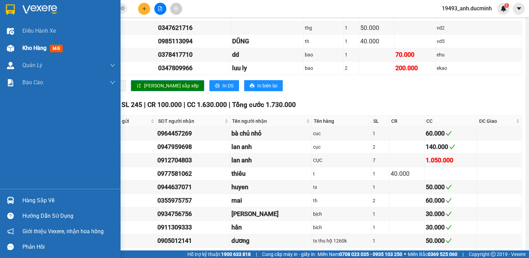
click at [41, 48] on span "Kho hàng" at bounding box center [34, 48] width 24 height 7
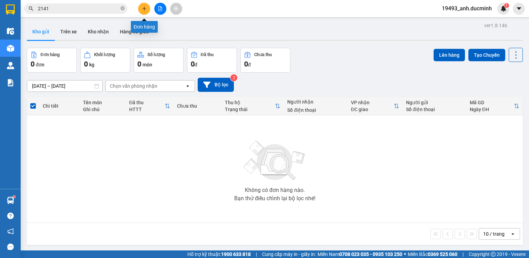
click at [142, 8] on icon "plus" at bounding box center [144, 8] width 5 height 5
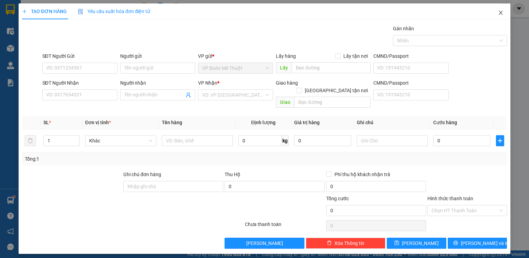
click at [501, 11] on icon "close" at bounding box center [501, 13] width 6 height 6
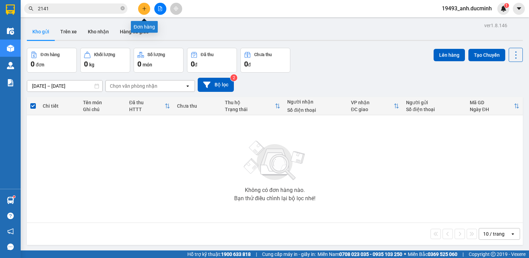
click at [145, 7] on icon "plus" at bounding box center [144, 8] width 5 height 5
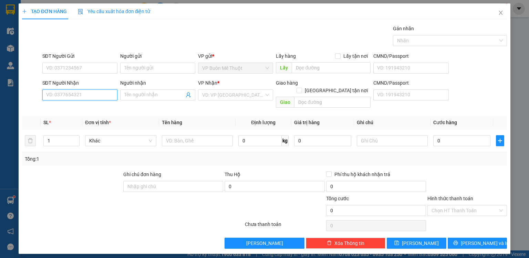
click at [95, 96] on input "SĐT Người Nhận" at bounding box center [79, 95] width 75 height 11
click at [83, 99] on input "219" at bounding box center [79, 95] width 75 height 11
click at [79, 106] on div "0355072219 - HEN" at bounding box center [80, 109] width 67 height 8
type input "0355072219"
type input "HEN"
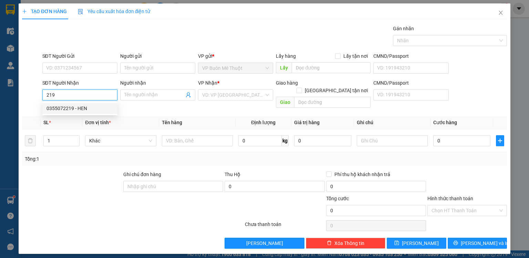
type input "ion"
type input "10.000"
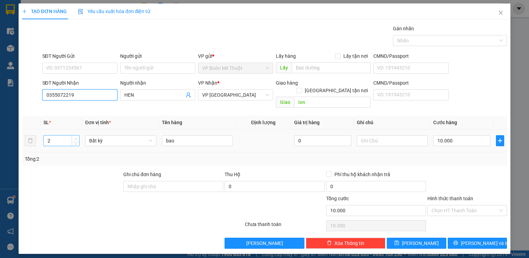
type input "0355072219"
click at [76, 138] on icon "up" at bounding box center [76, 139] width 2 height 2
type input "4"
click at [76, 138] on icon "up" at bounding box center [76, 139] width 2 height 2
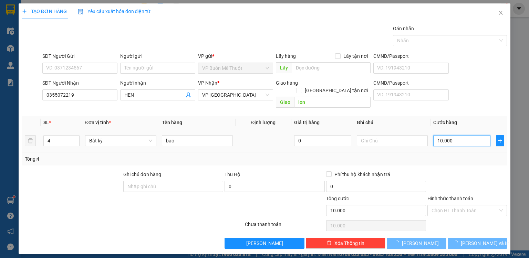
click at [465, 135] on input "10.000" at bounding box center [462, 140] width 57 height 11
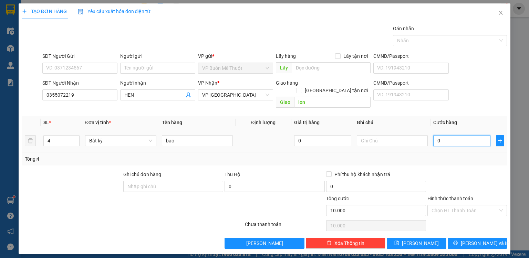
type input "0"
type input "01"
type input "1"
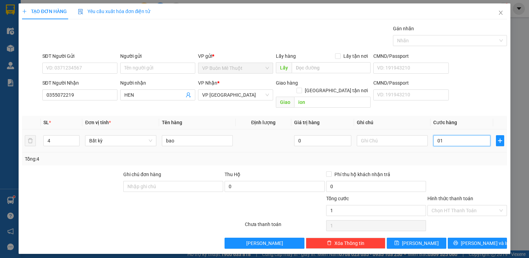
type input "10"
type input "010"
type input "10.000"
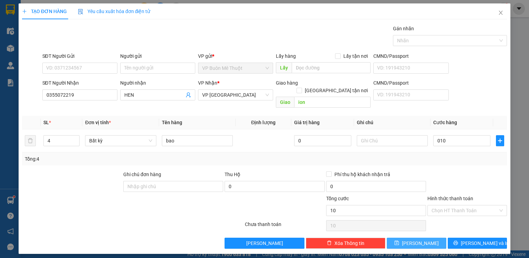
type input "10.000"
click at [399, 241] on icon "save" at bounding box center [397, 243] width 5 height 5
type input "0"
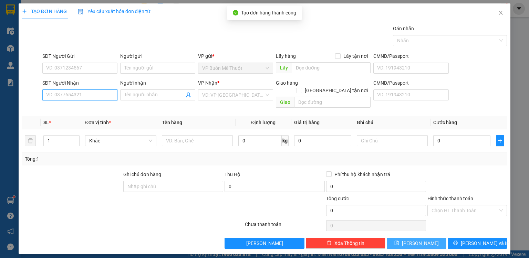
click at [94, 94] on input "SĐT Người Nhận" at bounding box center [79, 95] width 75 height 11
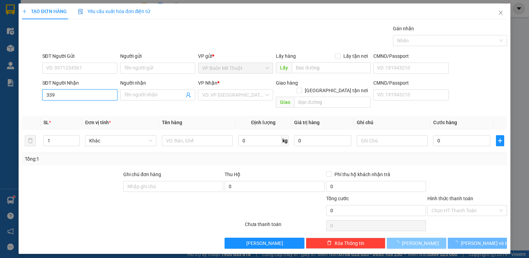
click at [94, 94] on input "339" at bounding box center [79, 95] width 75 height 11
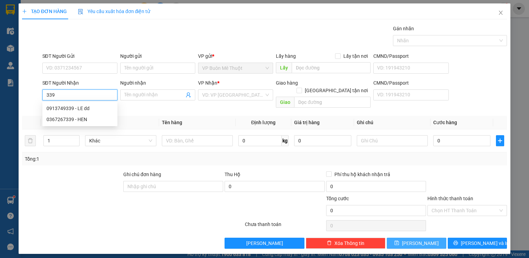
click at [87, 94] on input "339" at bounding box center [79, 95] width 75 height 11
click at [84, 119] on div "0367267339 - HEN" at bounding box center [80, 120] width 67 height 8
type input "0367267339"
type input "HEN"
type input "cau t luong"
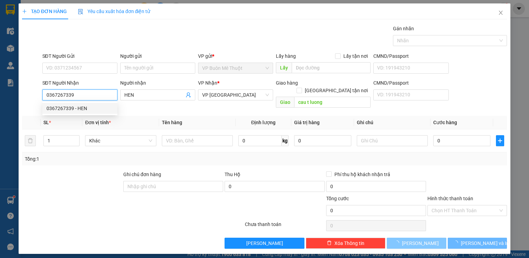
type input "520.000"
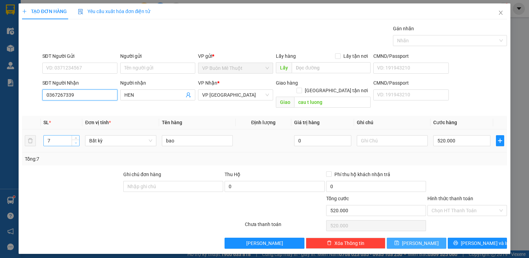
type input "0367267339"
click at [72, 140] on span "Decrease Value" at bounding box center [76, 143] width 8 height 6
click at [74, 141] on span "down" at bounding box center [76, 143] width 4 height 4
type input "3"
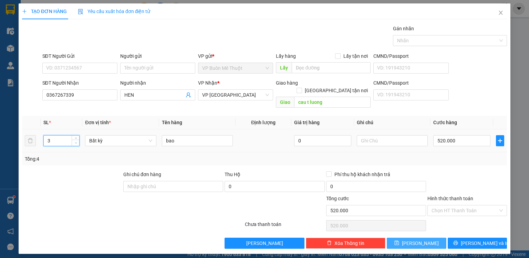
click at [74, 141] on span "down" at bounding box center [76, 143] width 4 height 4
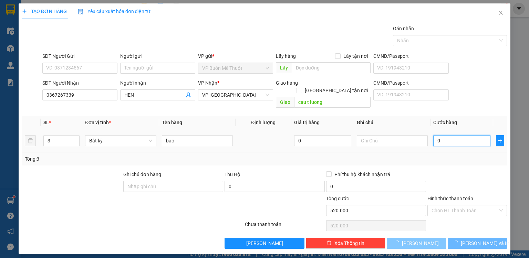
type input "02"
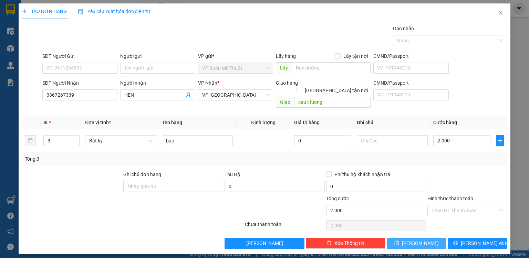
drag, startPoint x: 431, startPoint y: 237, endPoint x: 258, endPoint y: 170, distance: 185.2
click at [430, 238] on button "[PERSON_NAME]" at bounding box center [417, 243] width 60 height 11
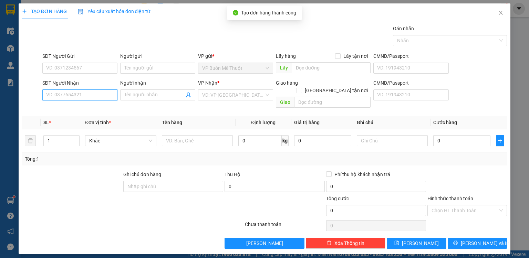
click at [95, 93] on input "SĐT Người Nhận" at bounding box center [79, 95] width 75 height 11
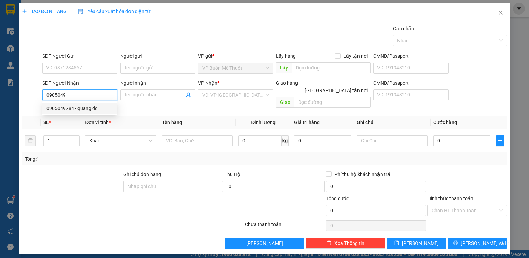
click at [78, 111] on div "0905049784 - quang dd" at bounding box center [80, 109] width 67 height 8
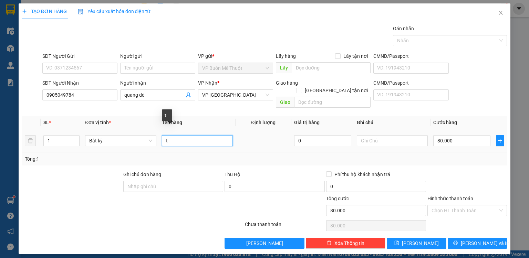
click at [190, 135] on input "t" at bounding box center [197, 140] width 71 height 11
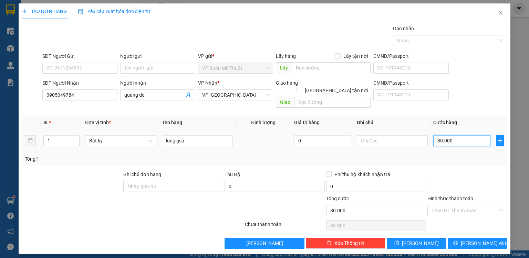
click at [469, 137] on input "80.000" at bounding box center [462, 140] width 57 height 11
drag, startPoint x: 472, startPoint y: 157, endPoint x: 473, endPoint y: 162, distance: 5.6
click at [472, 157] on div "Tổng: 1" at bounding box center [264, 159] width 485 height 13
click at [453, 206] on input "Hình thức thanh toán" at bounding box center [465, 211] width 67 height 10
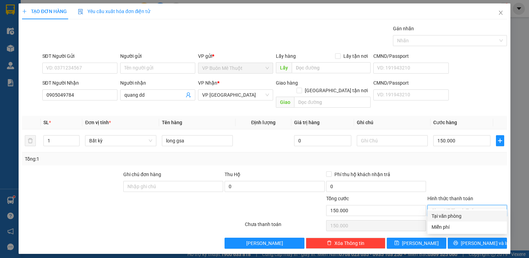
drag, startPoint x: 446, startPoint y: 216, endPoint x: 436, endPoint y: 227, distance: 14.4
click at [446, 216] on div "Tại văn phòng" at bounding box center [467, 217] width 71 height 8
click at [422, 243] on div "TẠO ĐƠN HÀNG Yêu cầu xuất hóa đơn điện tử Transit Pickup Surcharge Ids Transit …" at bounding box center [265, 128] width 492 height 251
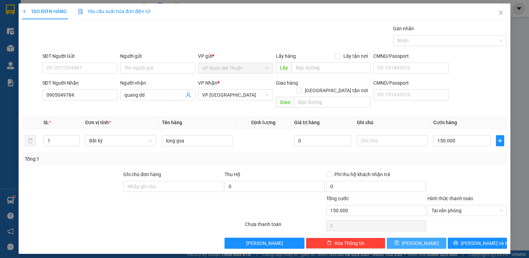
click at [425, 238] on button "[PERSON_NAME]" at bounding box center [417, 243] width 60 height 11
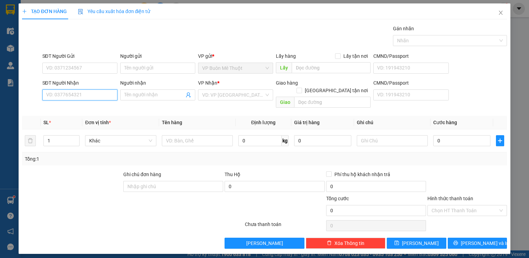
click at [102, 97] on input "SĐT Người Nhận" at bounding box center [79, 95] width 75 height 11
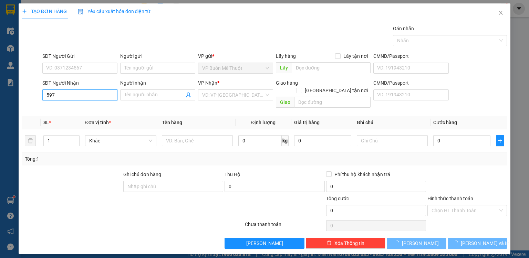
click at [95, 97] on input "597" at bounding box center [79, 95] width 75 height 11
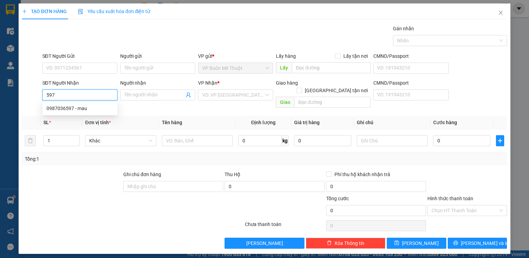
drag, startPoint x: 95, startPoint y: 97, endPoint x: 94, endPoint y: 101, distance: 4.2
click at [95, 97] on input "597" at bounding box center [79, 95] width 75 height 11
drag, startPoint x: 89, startPoint y: 108, endPoint x: 145, endPoint y: 76, distance: 65.0
click at [90, 108] on div "0987036597 - mau" at bounding box center [80, 109] width 67 height 8
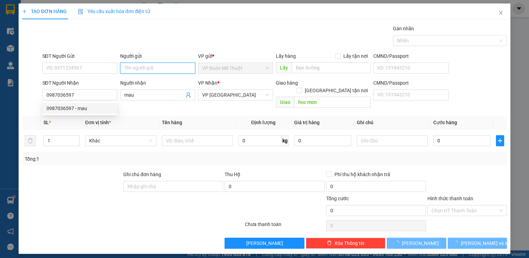
click at [158, 67] on input "Người gửi" at bounding box center [157, 68] width 75 height 11
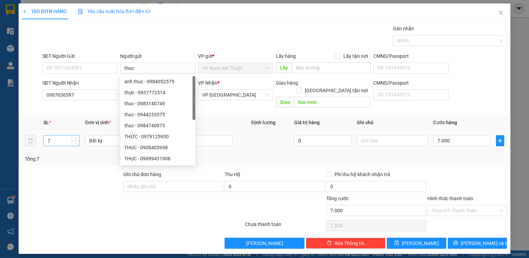
click at [60, 136] on input "7" at bounding box center [62, 141] width 36 height 10
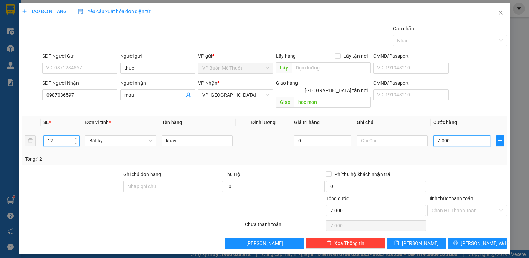
click at [456, 135] on input "7.000" at bounding box center [462, 140] width 57 height 11
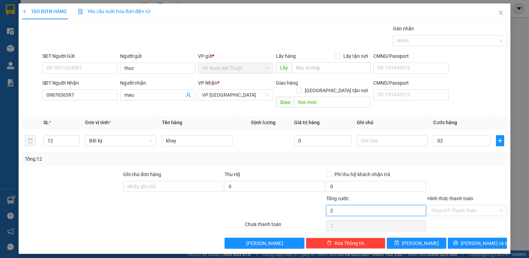
drag, startPoint x: 411, startPoint y: 202, endPoint x: 417, endPoint y: 219, distance: 17.7
click at [413, 208] on input "2" at bounding box center [376, 210] width 100 height 11
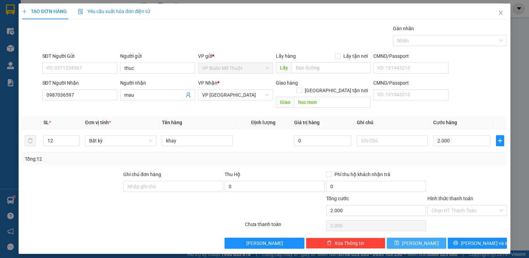
click at [422, 240] on span "[PERSON_NAME]" at bounding box center [420, 244] width 37 height 8
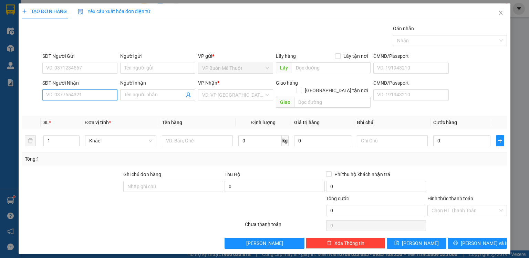
click at [94, 94] on input "SĐT Người Nhận" at bounding box center [79, 95] width 75 height 11
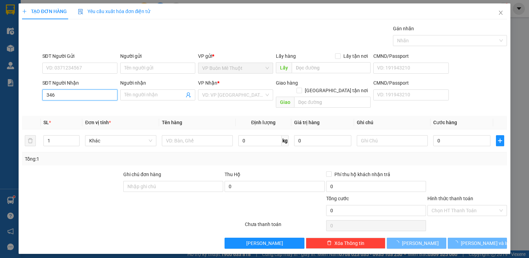
click at [94, 98] on input "346" at bounding box center [79, 95] width 75 height 11
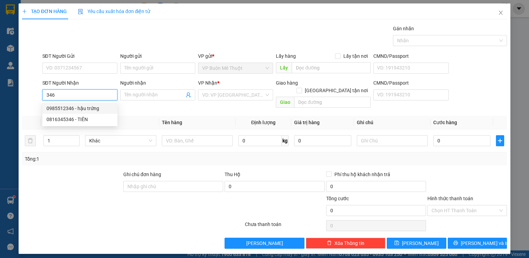
drag, startPoint x: 87, startPoint y: 108, endPoint x: 131, endPoint y: 79, distance: 53.2
click at [87, 108] on div "0985512346 - hậu trứng" at bounding box center [80, 109] width 67 height 8
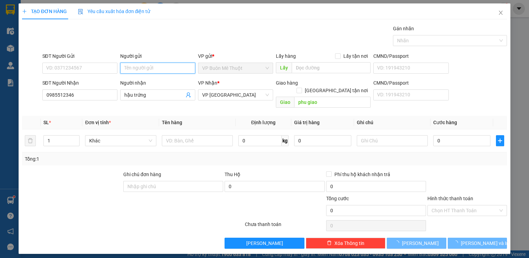
click at [146, 70] on input "Người gửi" at bounding box center [157, 68] width 75 height 11
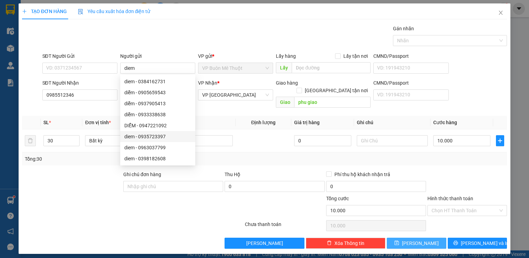
click at [427, 238] on button "[PERSON_NAME]" at bounding box center [417, 243] width 60 height 11
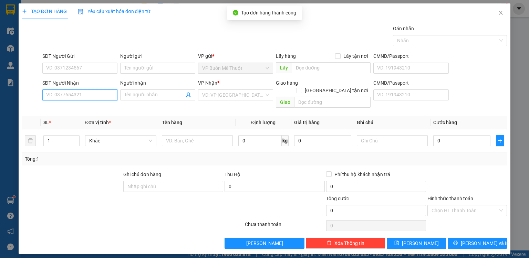
click at [94, 95] on input "SĐT Người Nhận" at bounding box center [79, 95] width 75 height 11
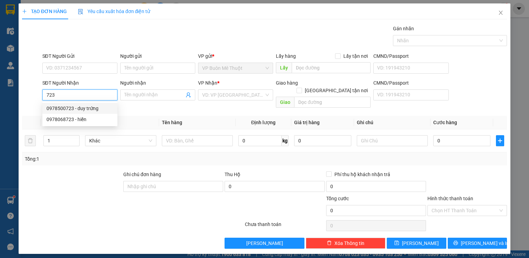
click at [94, 109] on div "0978500723 - duy trứng" at bounding box center [80, 109] width 67 height 8
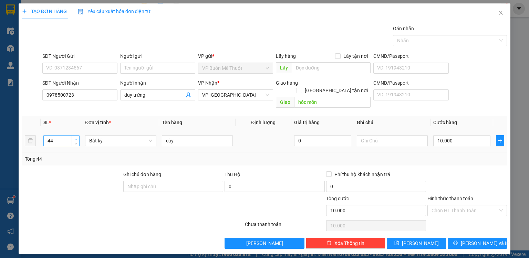
click at [75, 137] on span "up" at bounding box center [76, 139] width 4 height 4
click at [455, 135] on input "10.000" at bounding box center [462, 140] width 57 height 11
drag, startPoint x: 174, startPoint y: 72, endPoint x: 183, endPoint y: 67, distance: 10.6
click at [175, 70] on input "Người gửi" at bounding box center [157, 68] width 75 height 11
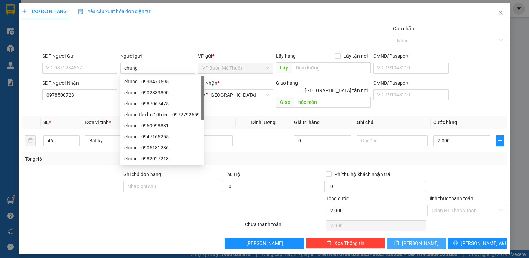
click at [416, 238] on button "[PERSON_NAME]" at bounding box center [417, 243] width 60 height 11
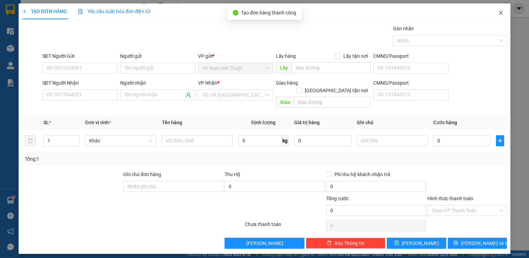
click at [498, 13] on icon "close" at bounding box center [501, 13] width 6 height 6
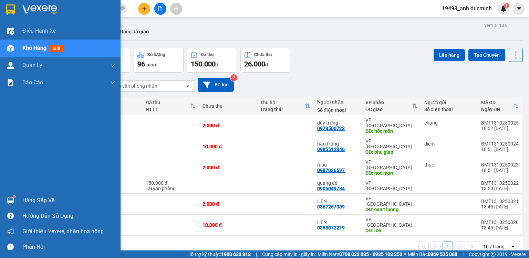
click at [47, 50] on div "Kho hàng mới" at bounding box center [43, 48] width 43 height 9
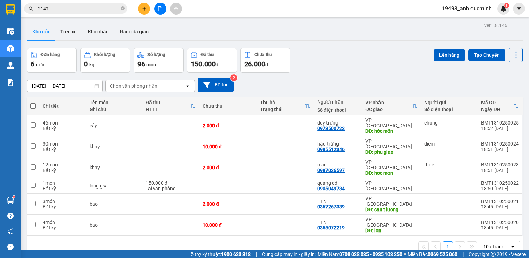
click at [32, 108] on span at bounding box center [33, 106] width 6 height 6
click at [33, 103] on input "checkbox" at bounding box center [33, 103] width 0 height 0
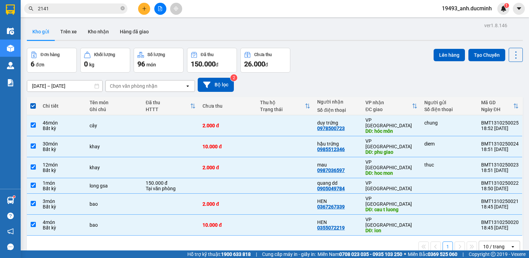
click at [442, 61] on div "Lên hàng Tạo Chuyến" at bounding box center [478, 55] width 89 height 14
click at [443, 58] on button "Lên hàng" at bounding box center [449, 55] width 31 height 12
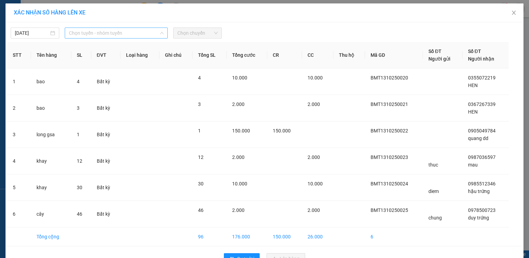
click at [94, 35] on span "Chọn tuyến - nhóm tuyến" at bounding box center [116, 33] width 95 height 10
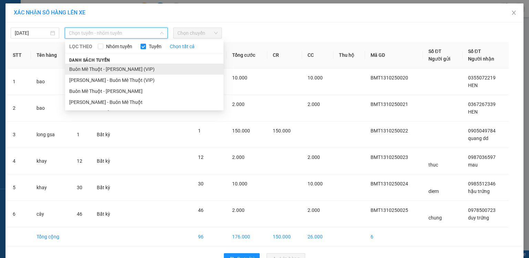
click at [128, 69] on li "Buôn Mê Thuột - [PERSON_NAME] (VIP)" at bounding box center [144, 69] width 159 height 11
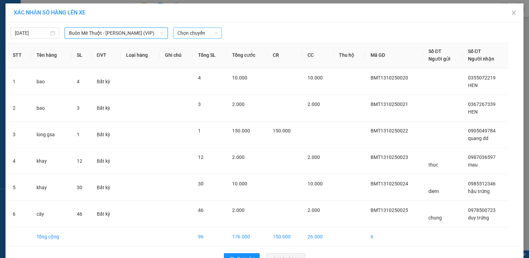
click at [195, 31] on span "Chọn chuyến" at bounding box center [198, 33] width 40 height 10
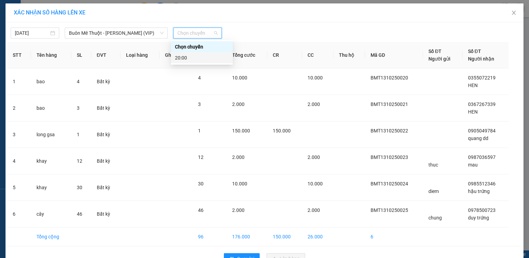
click at [185, 58] on div "20:00" at bounding box center [202, 58] width 54 height 8
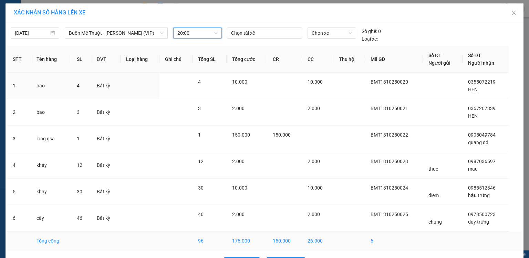
scroll to position [23, 0]
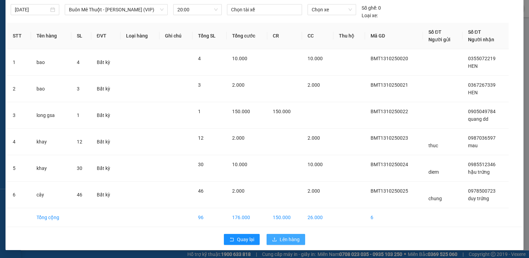
click at [284, 235] on button "Lên hàng" at bounding box center [286, 239] width 39 height 11
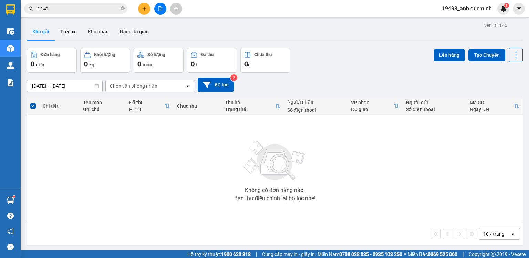
click at [161, 8] on icon "file-add" at bounding box center [160, 8] width 5 height 5
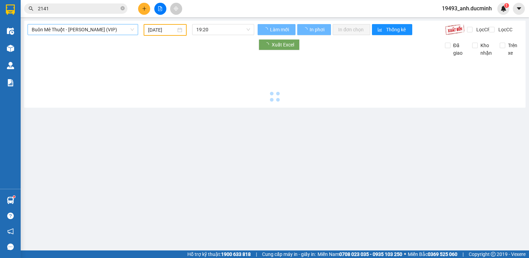
click at [100, 31] on span "Buôn Mê Thuột - [PERSON_NAME] (VIP)" at bounding box center [83, 29] width 102 height 10
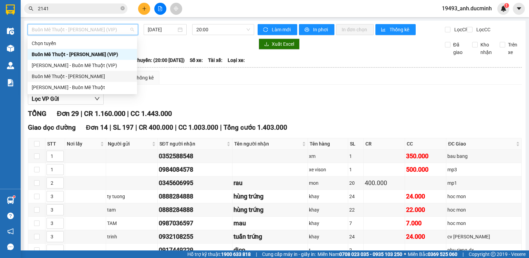
click at [90, 78] on div "Buôn Mê Thuột - [PERSON_NAME]" at bounding box center [82, 77] width 101 height 8
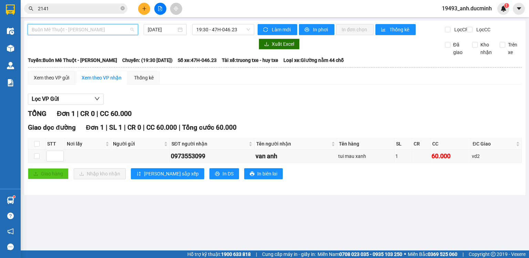
click at [103, 31] on span "Buôn Mê Thuột - [PERSON_NAME]" at bounding box center [83, 29] width 102 height 10
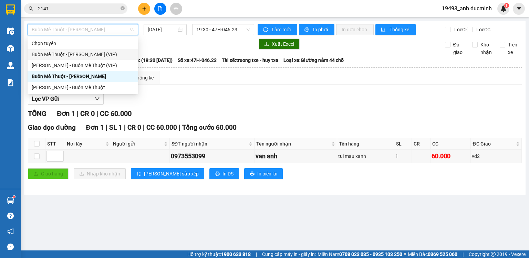
click at [100, 53] on div "Buôn Mê Thuột - [PERSON_NAME] (VIP)" at bounding box center [83, 55] width 102 height 8
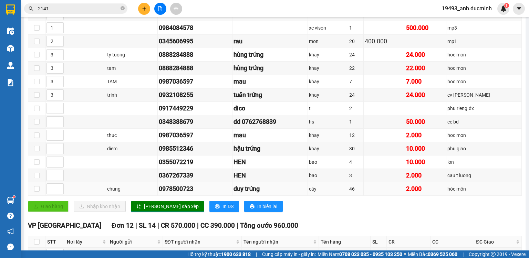
scroll to position [165, 0]
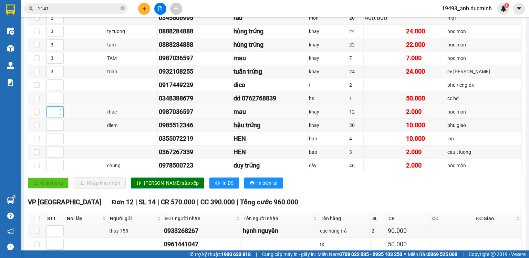
click at [49, 116] on input at bounding box center [55, 112] width 17 height 10
click at [52, 129] on input at bounding box center [55, 125] width 17 height 10
click at [48, 168] on input at bounding box center [55, 166] width 17 height 10
click at [156, 187] on span "[PERSON_NAME] sắp xếp" at bounding box center [171, 184] width 55 height 8
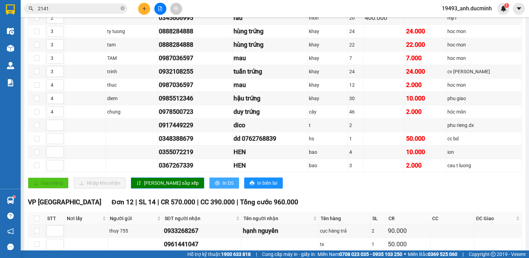
click at [223, 187] on span "In DS" at bounding box center [228, 184] width 11 height 8
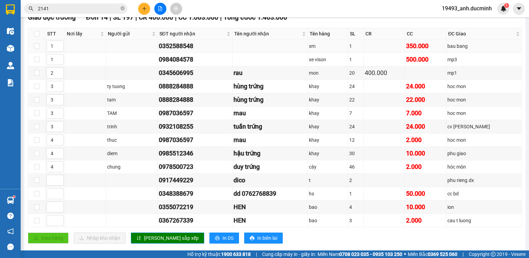
scroll to position [28, 0]
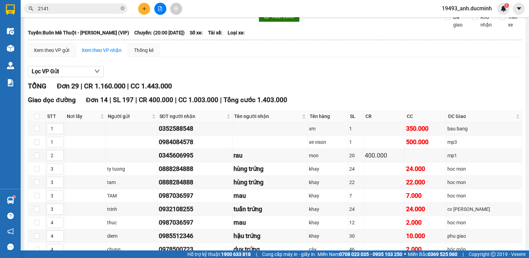
click at [268, 73] on div "Lọc VP Gửi" at bounding box center [275, 71] width 494 height 11
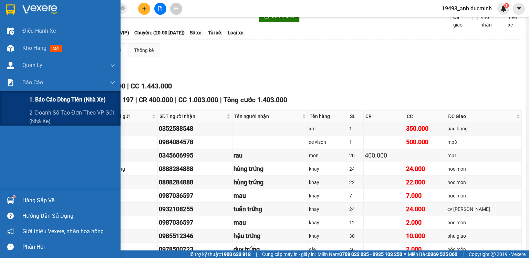
click at [67, 99] on span "1. Báo cáo dòng tiền (nhà xe)" at bounding box center [67, 99] width 77 height 9
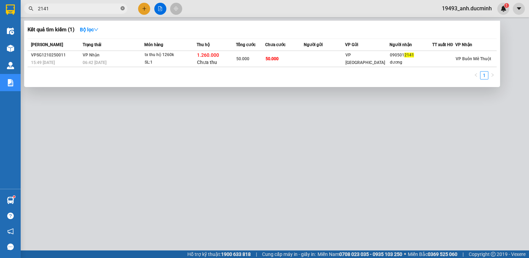
click at [121, 8] on icon "close-circle" at bounding box center [123, 8] width 4 height 4
